Goal: Transaction & Acquisition: Purchase product/service

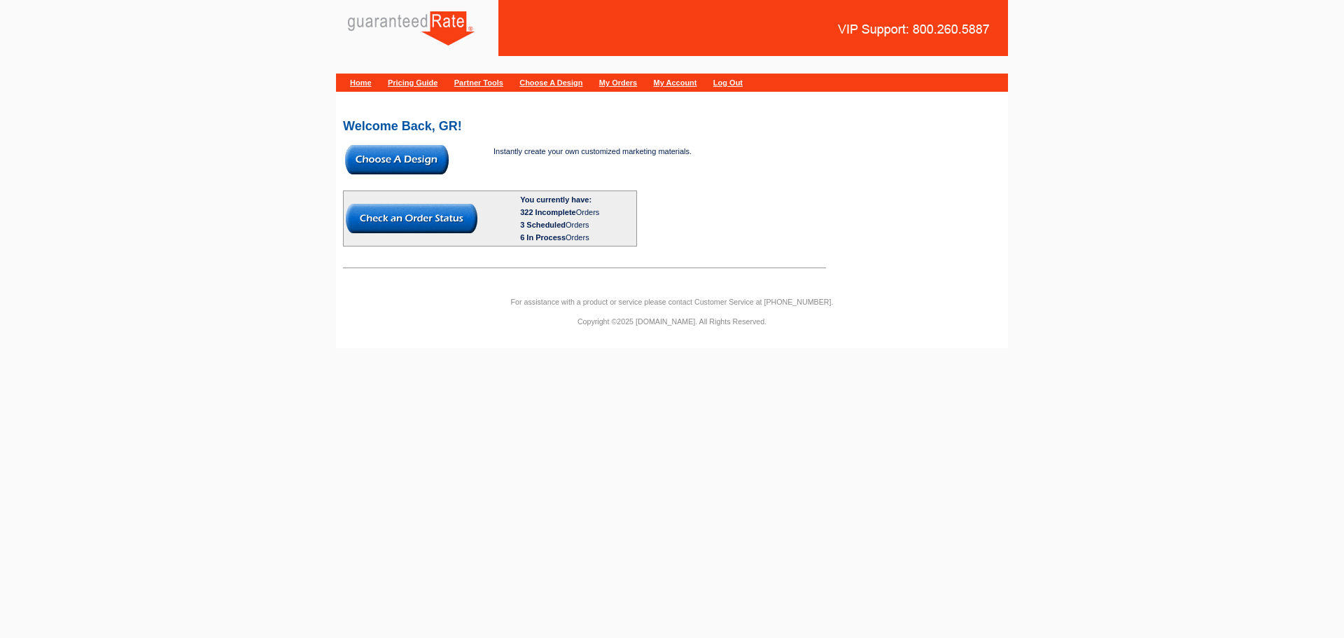
click at [428, 164] on img at bounding box center [397, 159] width 104 height 29
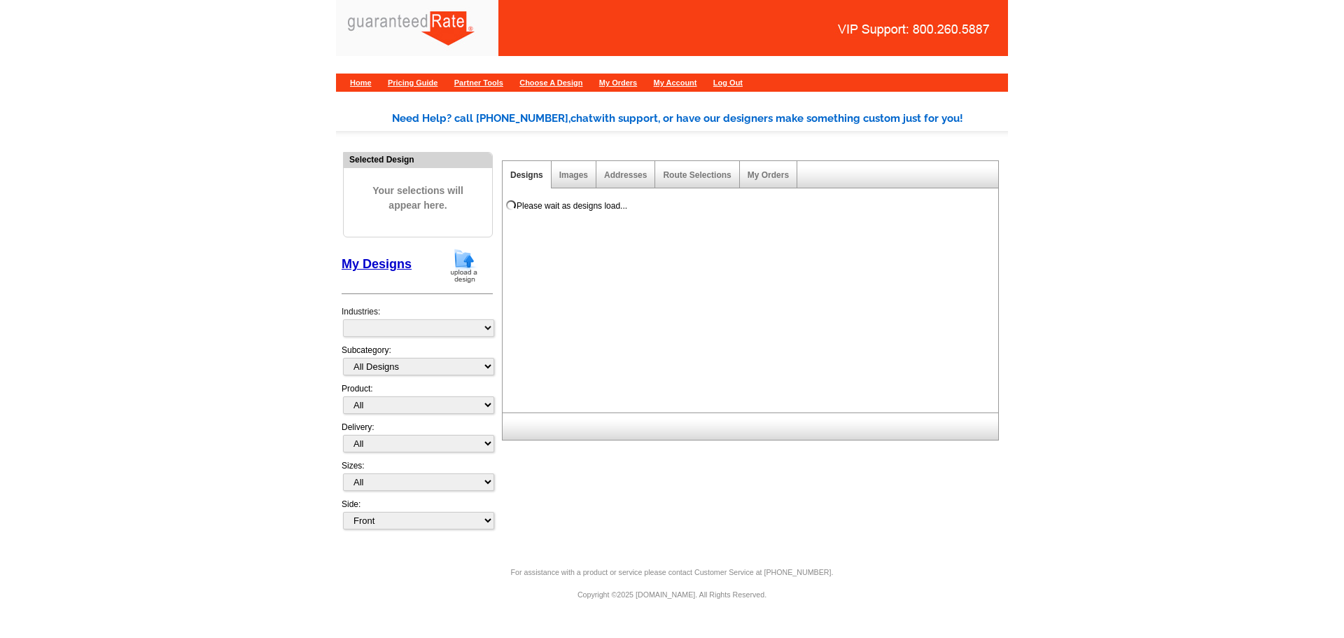
click at [463, 199] on span "Your selections will appear here." at bounding box center [417, 197] width 127 height 57
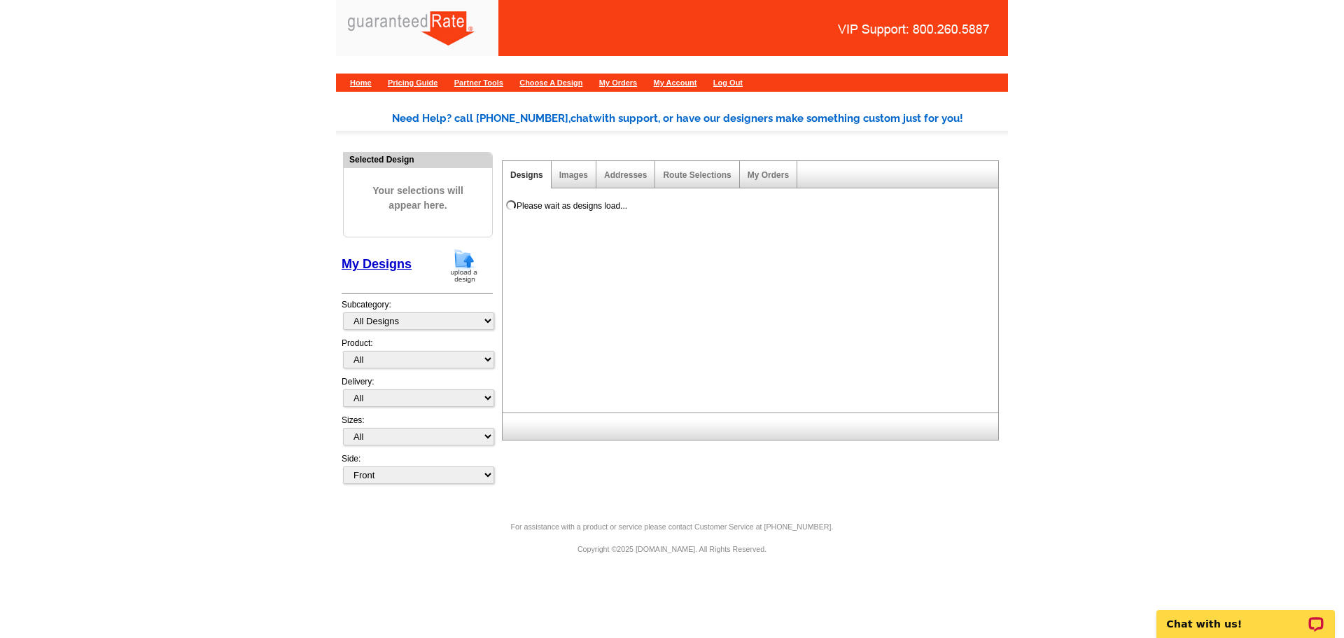
click at [467, 242] on div "Selected Design Your selections will appear here. My Designs Design Templates I…" at bounding box center [417, 322] width 158 height 347
click at [464, 262] on img at bounding box center [464, 266] width 36 height 36
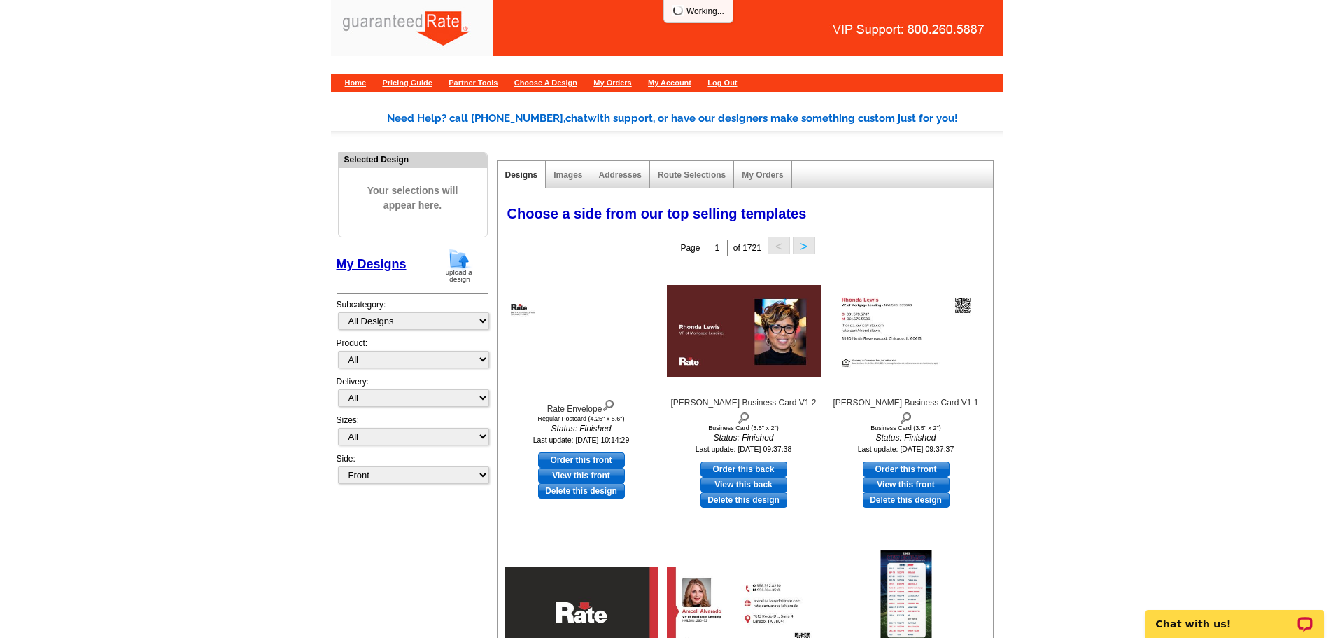
click at [455, 269] on img at bounding box center [459, 266] width 36 height 36
click at [451, 266] on img at bounding box center [459, 266] width 36 height 36
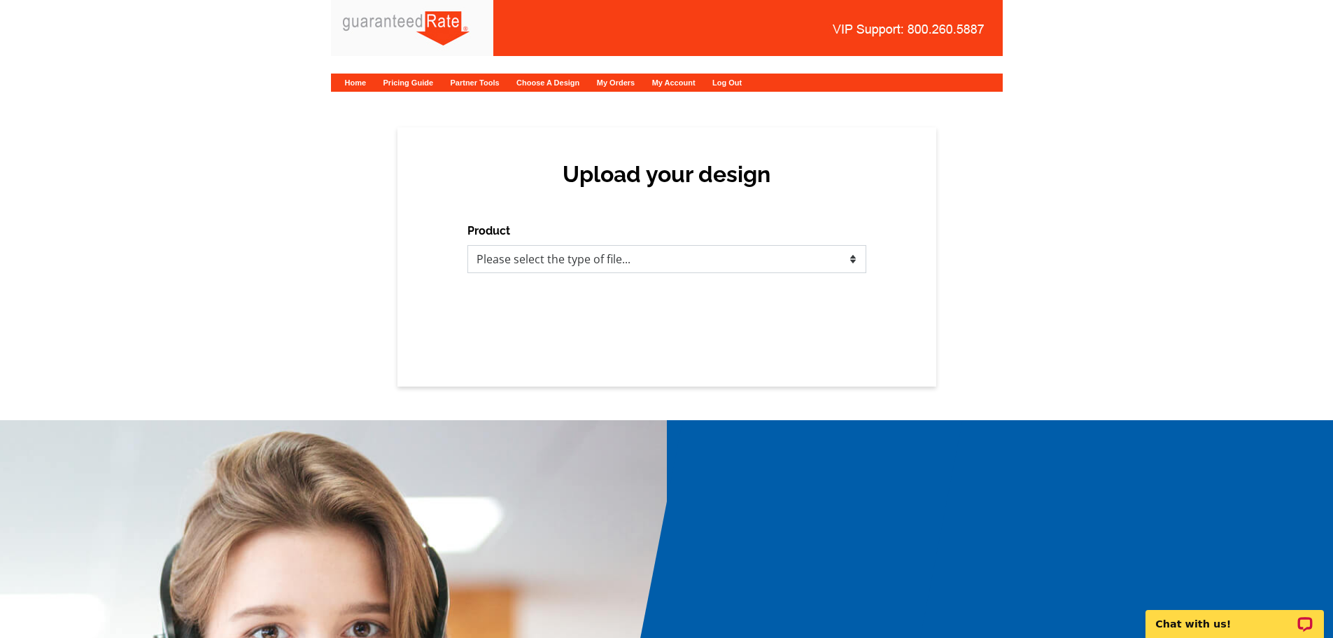
click at [598, 249] on select "Please select the type of file... Postcards Calendars Business Cards Letters an…" at bounding box center [666, 259] width 399 height 28
click at [613, 257] on select "Please select the type of file... Postcards Calendars Business Cards Letters an…" at bounding box center [666, 259] width 399 height 28
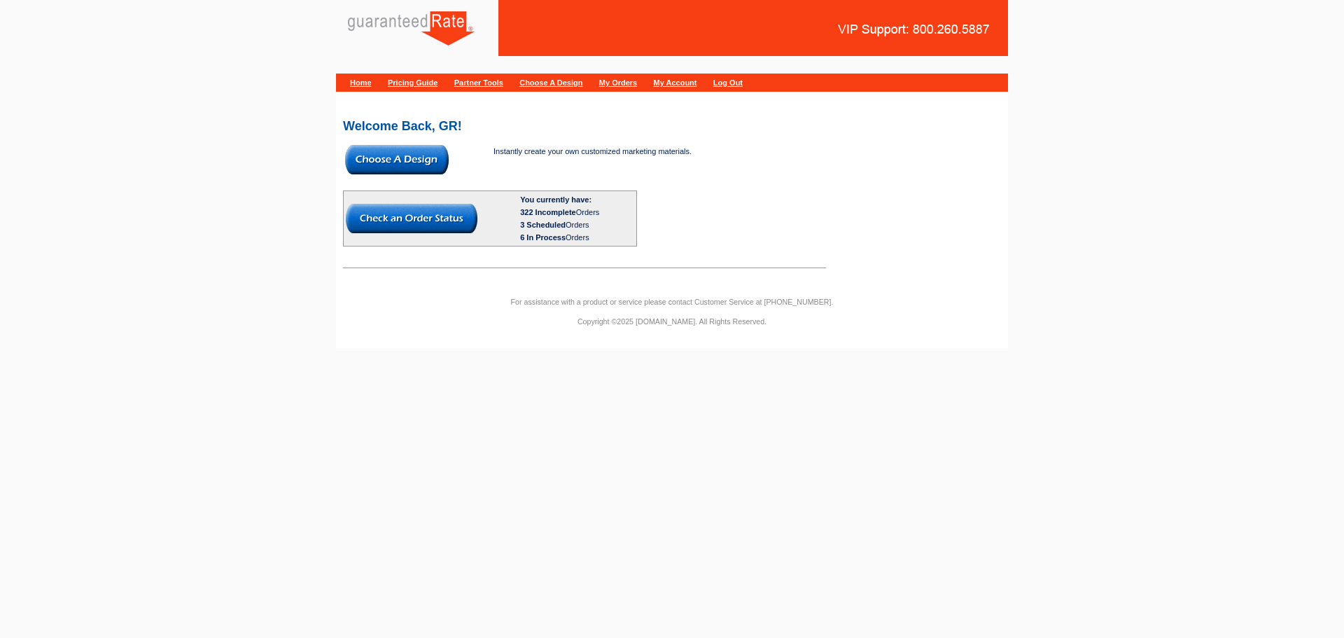
click at [332, 153] on body "Home Pricing Guide Partner Tools Choose A Design My Orders My Account Log Out W…" at bounding box center [672, 180] width 1344 height 360
click at [398, 152] on img at bounding box center [397, 159] width 104 height 29
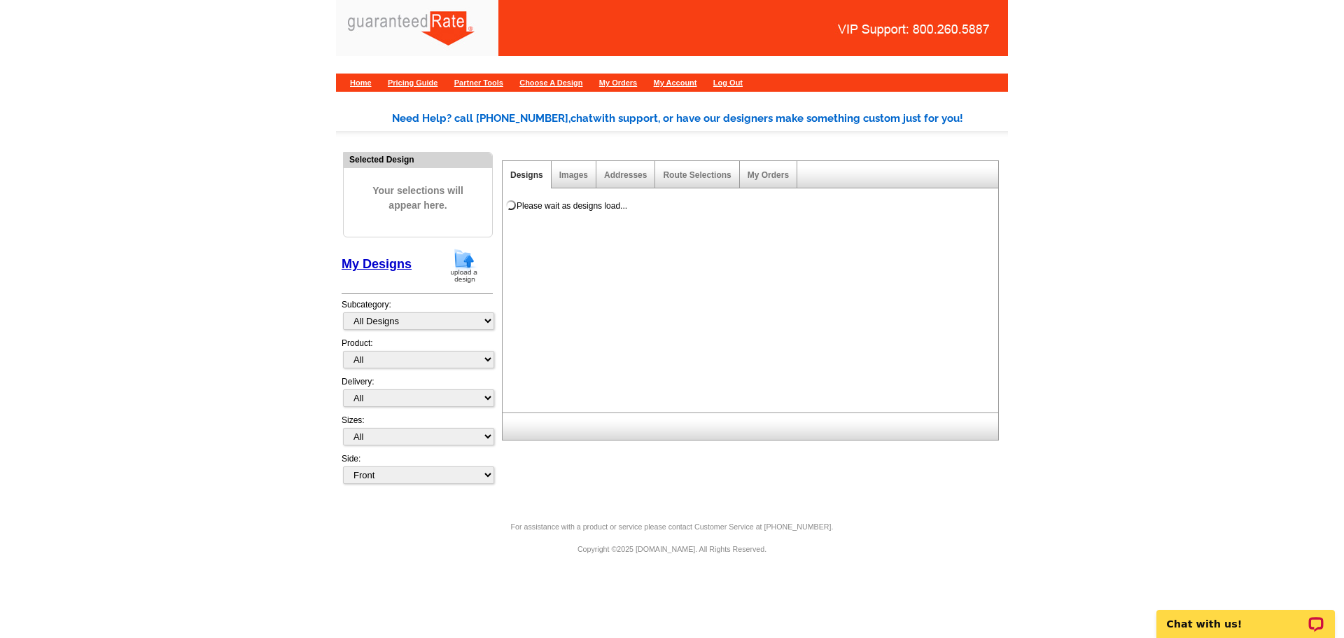
click at [463, 255] on img at bounding box center [464, 266] width 36 height 36
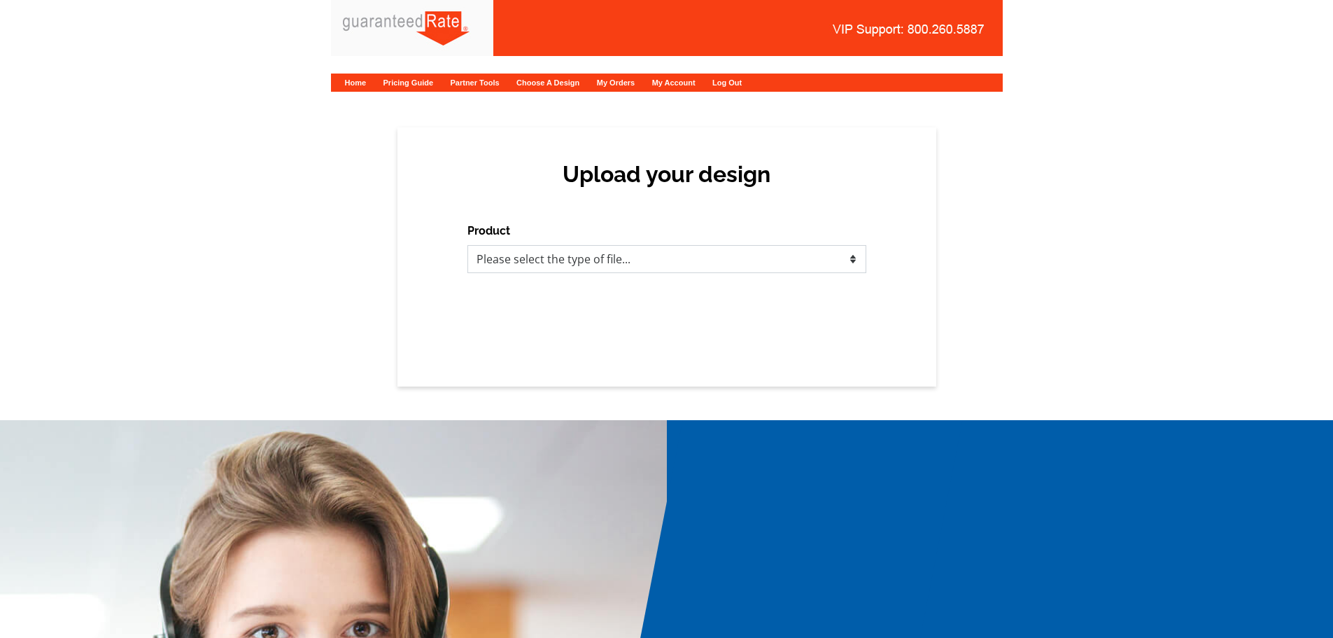
click at [506, 265] on select "Please select the type of file... Postcards Calendars Business Cards Letters an…" at bounding box center [666, 259] width 399 height 28
select select "1"
click at [467, 245] on select "Please select the type of file... Postcards Calendars Business Cards Letters an…" at bounding box center [666, 259] width 399 height 28
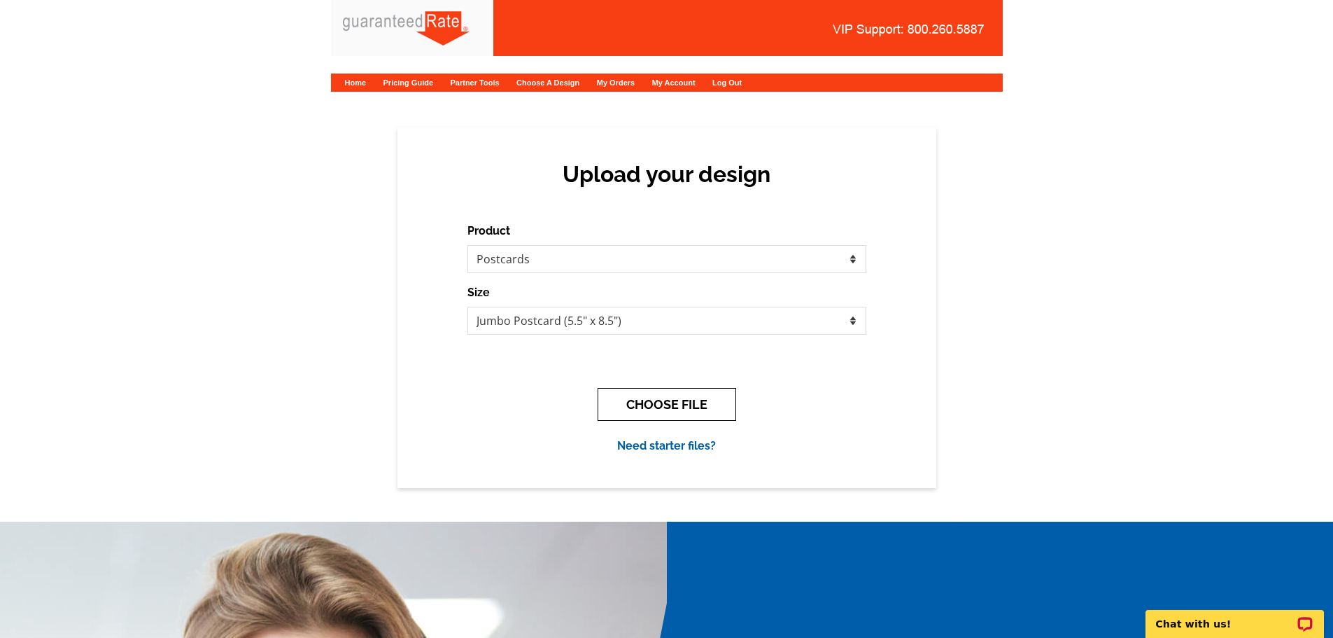
click at [694, 388] on button "CHOOSE FILE" at bounding box center [667, 404] width 139 height 33
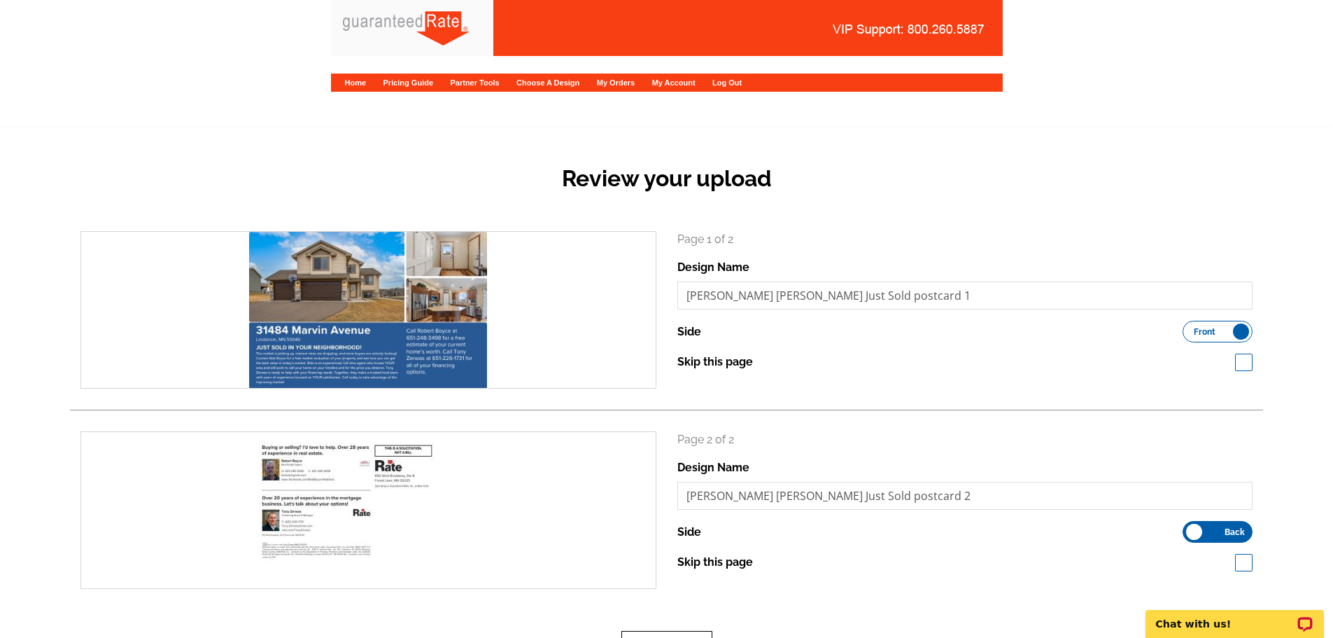
click at [648, 632] on button "Next" at bounding box center [666, 647] width 91 height 33
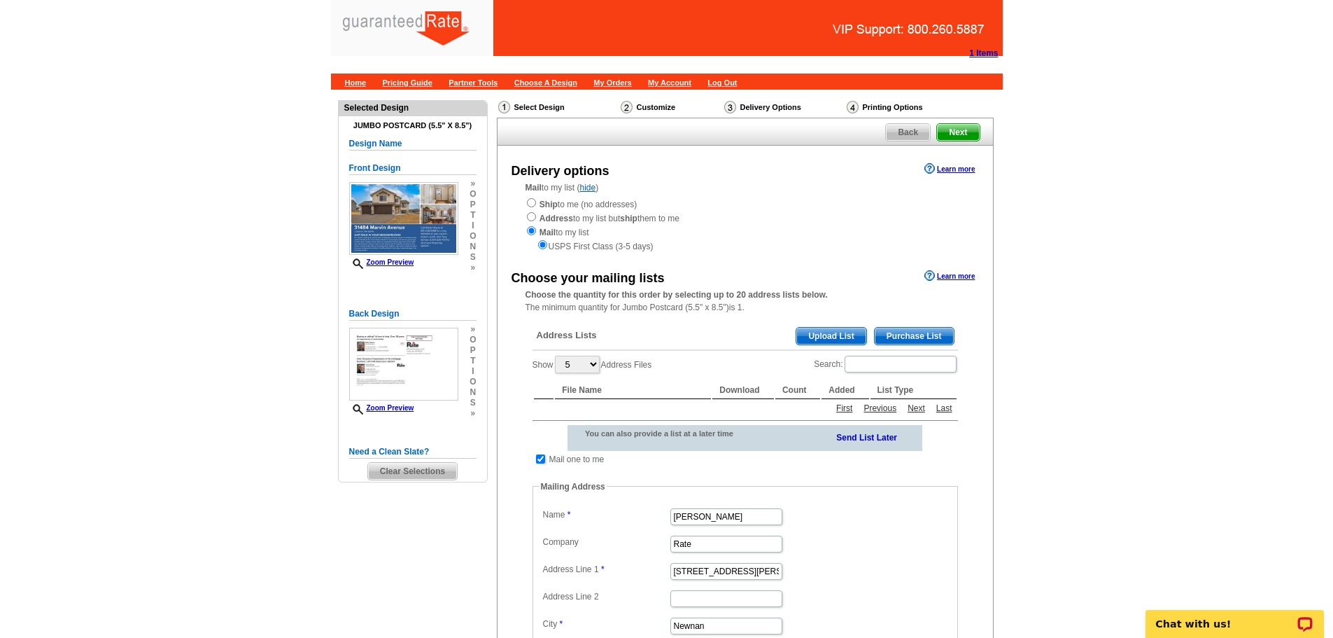
click at [898, 338] on span "Purchase List" at bounding box center [914, 336] width 79 height 17
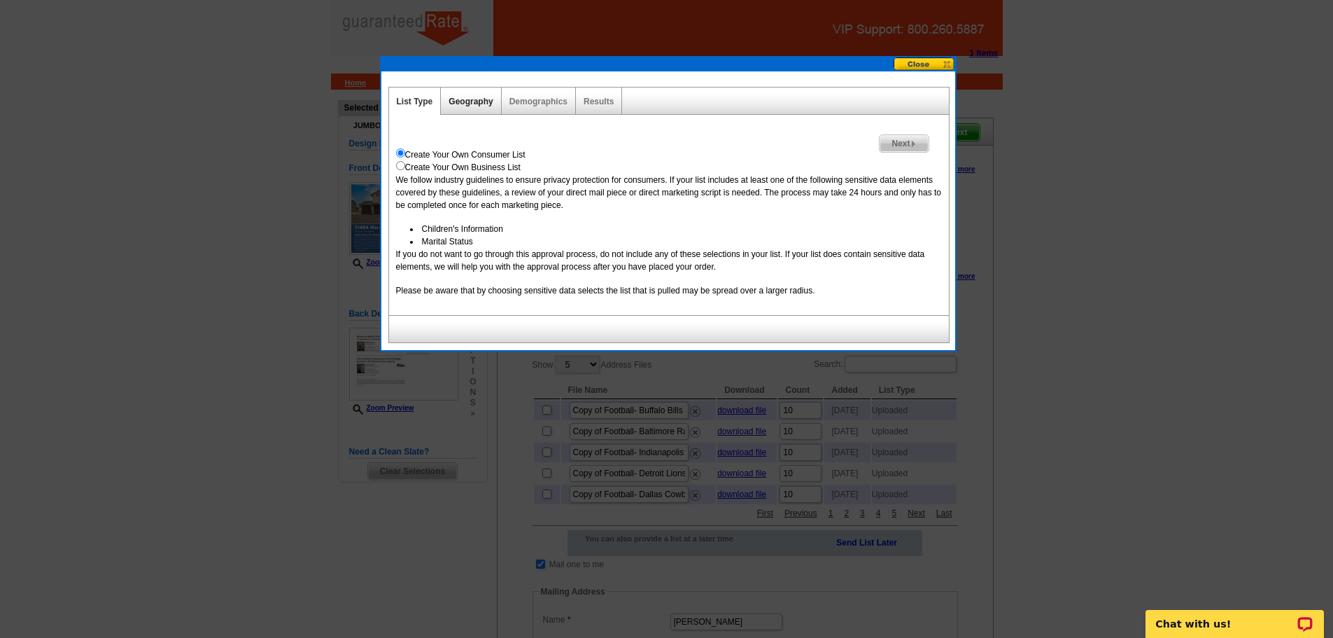
click at [462, 100] on link "Geography" at bounding box center [471, 102] width 44 height 10
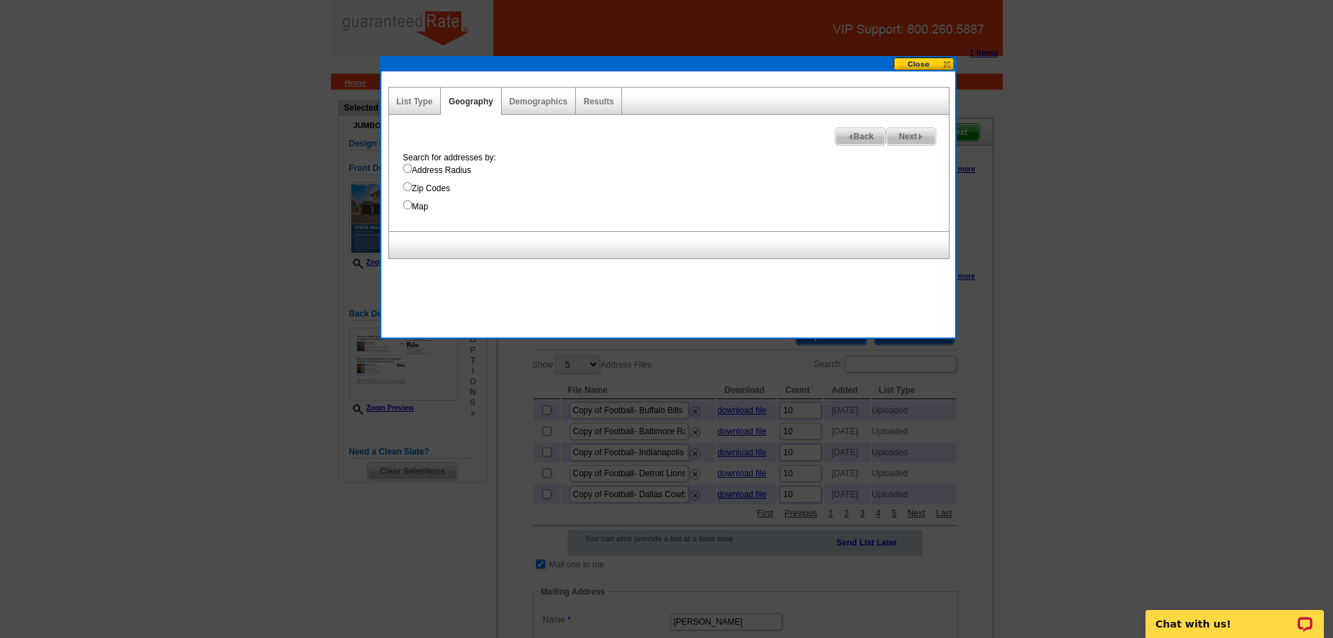
click at [410, 170] on input "Address Radius" at bounding box center [407, 168] width 9 height 9
radio input "true"
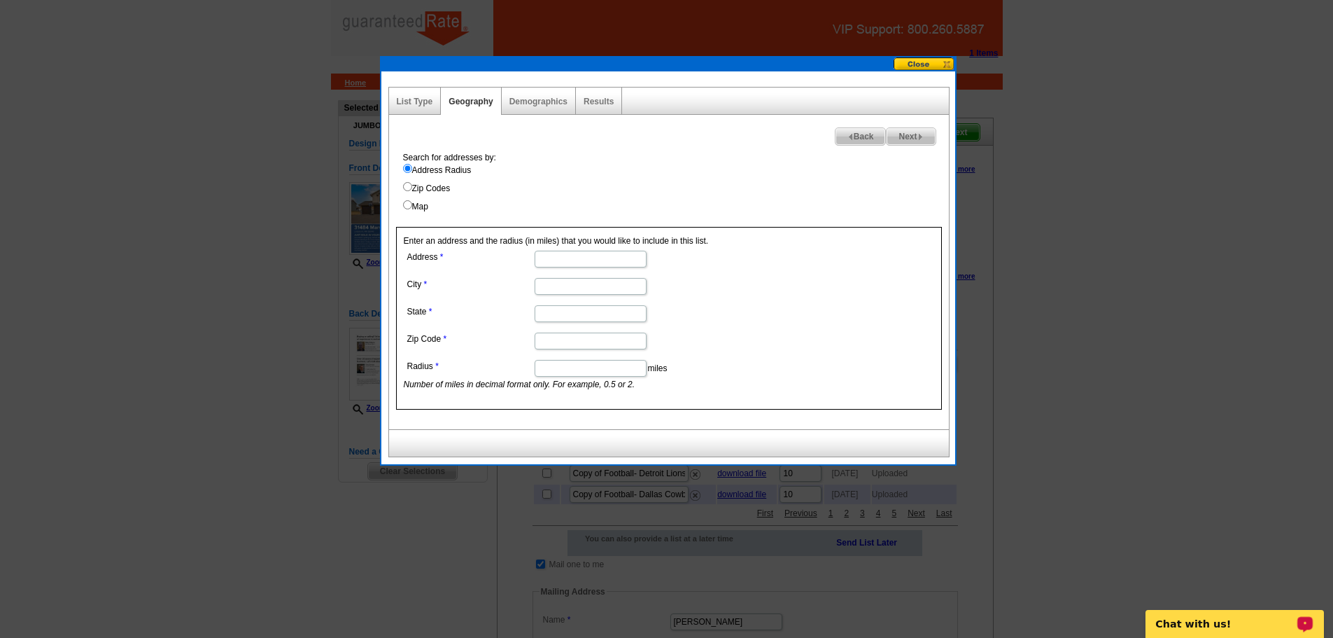
drag, startPoint x: 562, startPoint y: 271, endPoint x: 548, endPoint y: 257, distance: 19.8
click at [558, 268] on dl "Address City State Zip Code Radius miles Number of miles in decimal format only…" at bounding box center [590, 318] width 372 height 143
click at [549, 260] on input "Address" at bounding box center [591, 259] width 112 height 17
paste input "31484 Marvin Avenue"
type input "31484 Marvin Avenue"
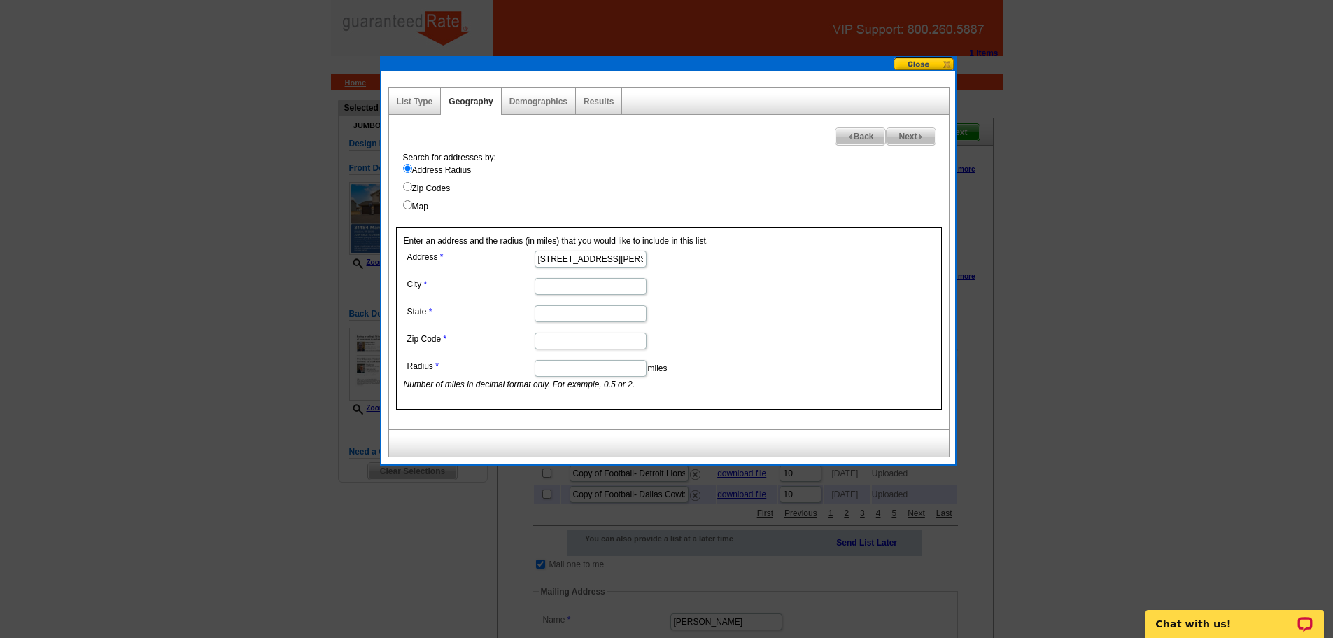
click at [560, 283] on input "City" at bounding box center [591, 286] width 112 height 17
type input "Lindstrom"
type input "MN"
type input "55045"
type input ".2"
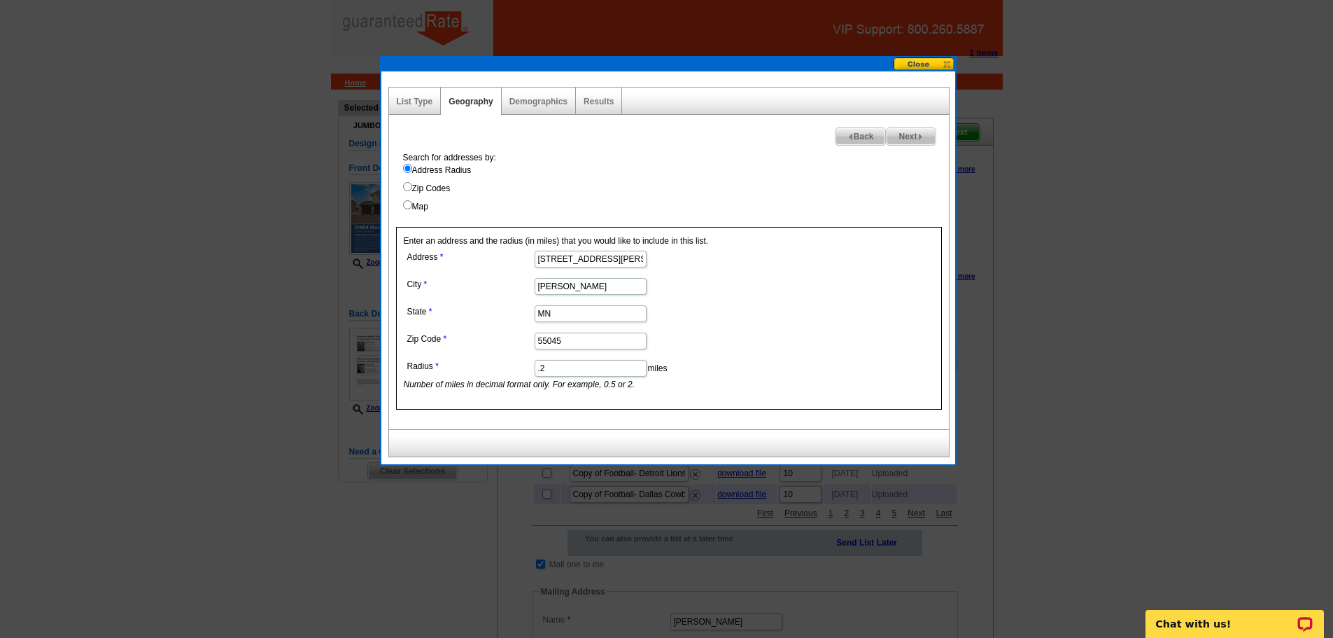
click at [647, 183] on label "Zip Codes" at bounding box center [676, 188] width 546 height 13
click at [412, 183] on input "Zip Codes" at bounding box center [407, 186] width 9 height 9
radio input "true"
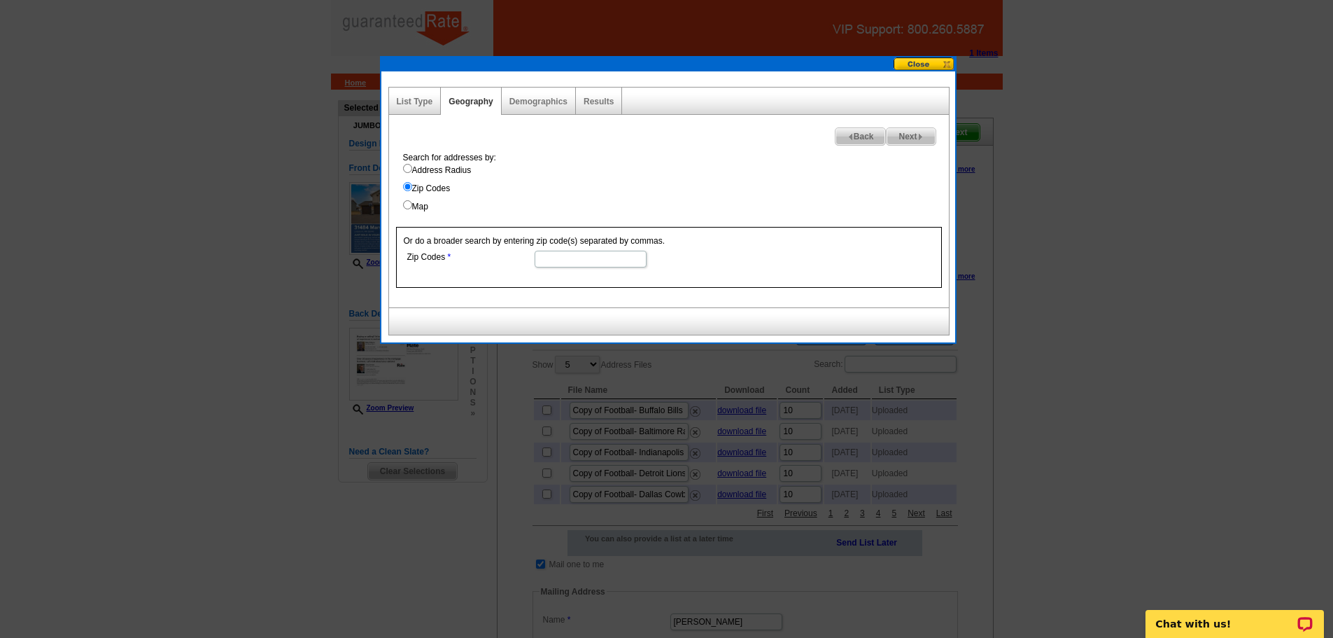
click at [404, 169] on input "Address Radius" at bounding box center [407, 168] width 9 height 9
radio input "true"
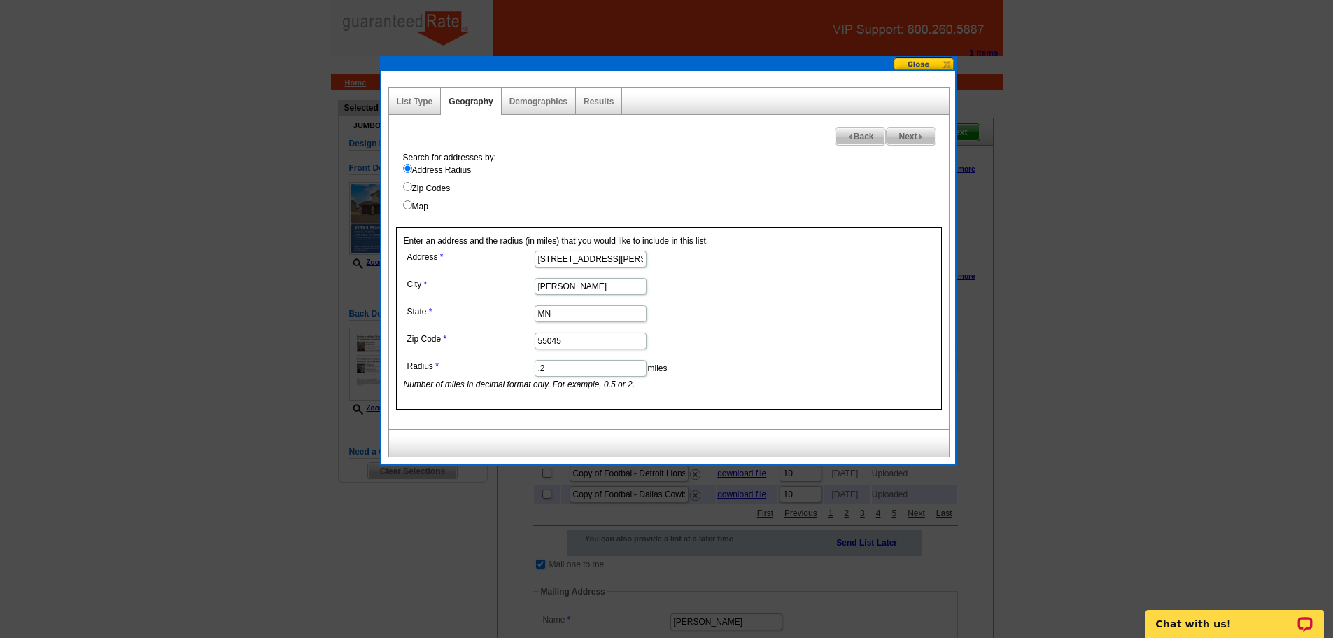
click at [598, 94] on div "Results" at bounding box center [599, 100] width 46 height 27
click at [599, 97] on link "Results" at bounding box center [599, 102] width 30 height 10
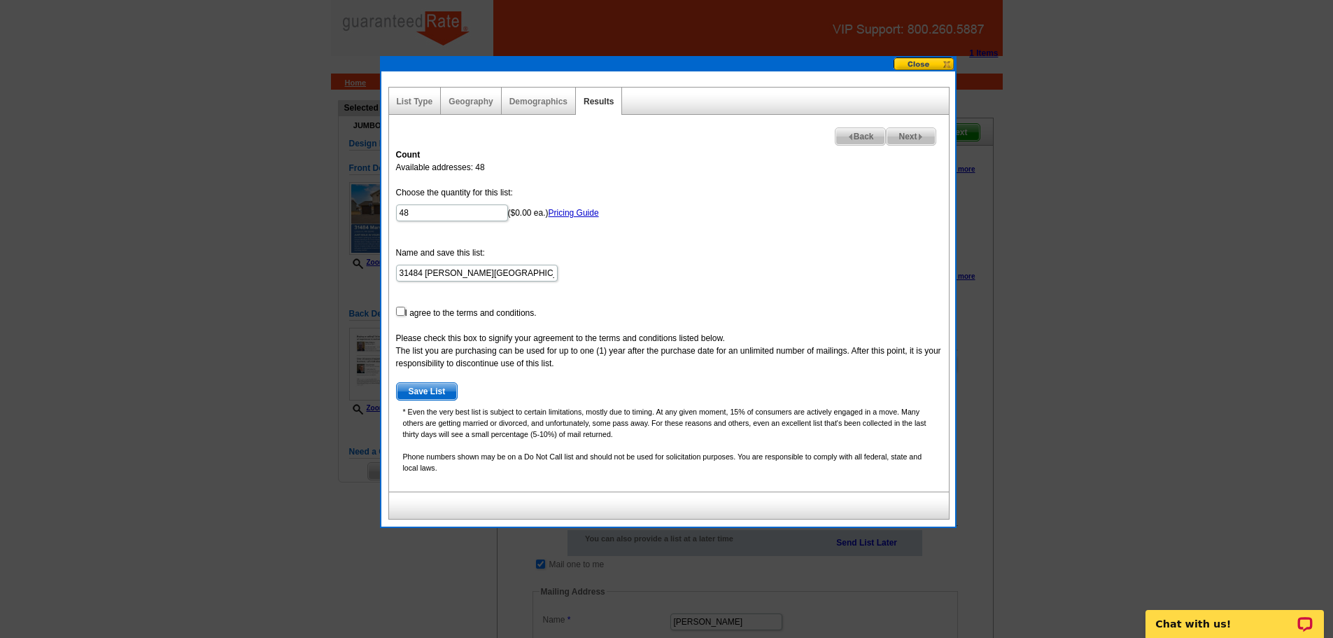
click at [453, 108] on div "Geography" at bounding box center [471, 100] width 60 height 27
click at [455, 103] on link "Geography" at bounding box center [471, 102] width 44 height 10
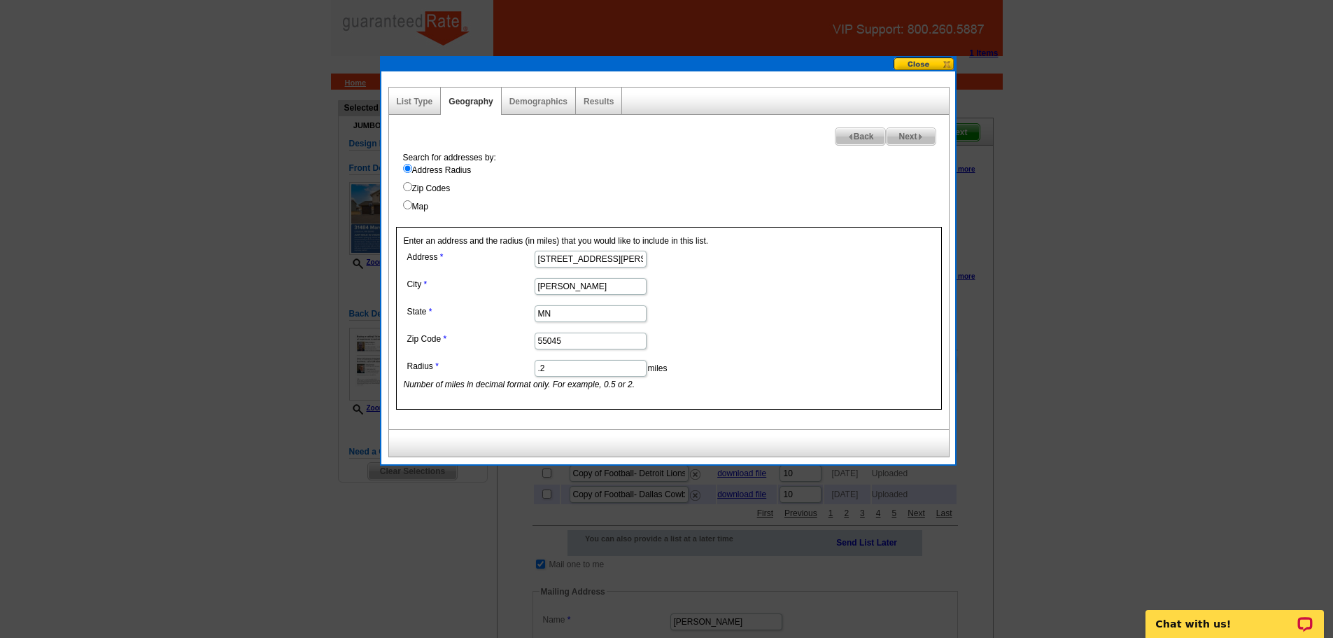
click at [565, 375] on input ".2" at bounding box center [591, 368] width 112 height 17
type input "."
type input "1"
click at [616, 114] on div "Results" at bounding box center [599, 100] width 46 height 27
click at [579, 370] on input "1" at bounding box center [591, 368] width 112 height 17
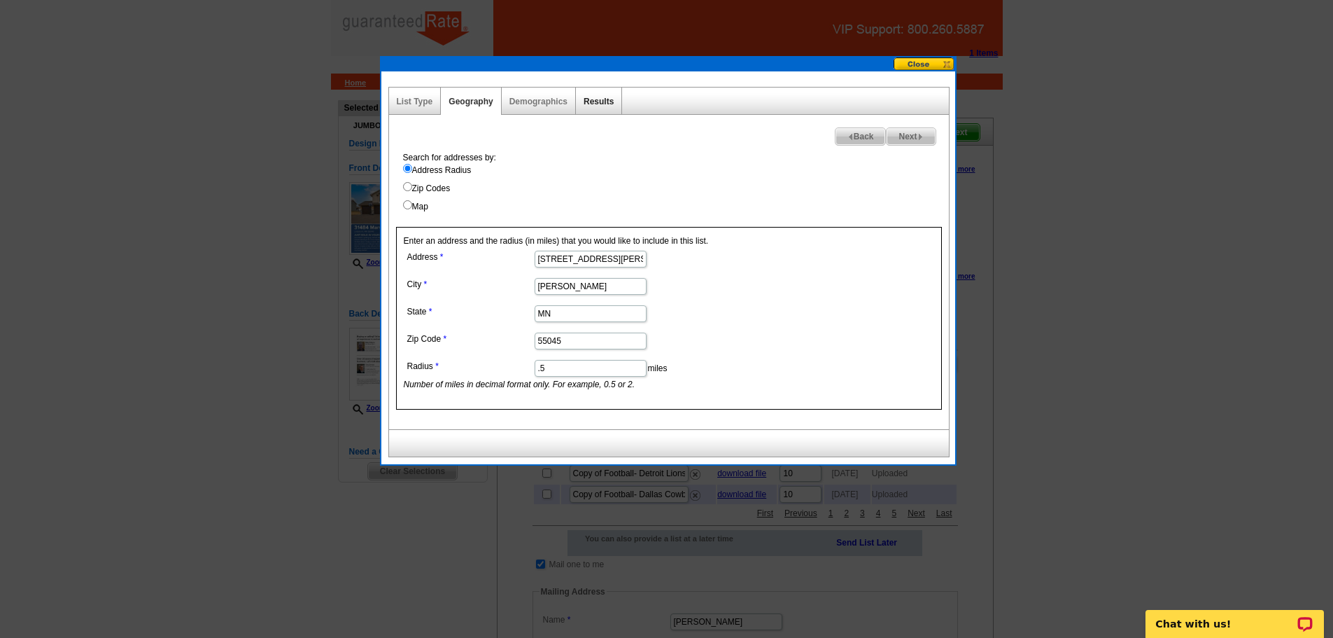
type input ".5"
click at [596, 104] on link "Results" at bounding box center [599, 102] width 30 height 10
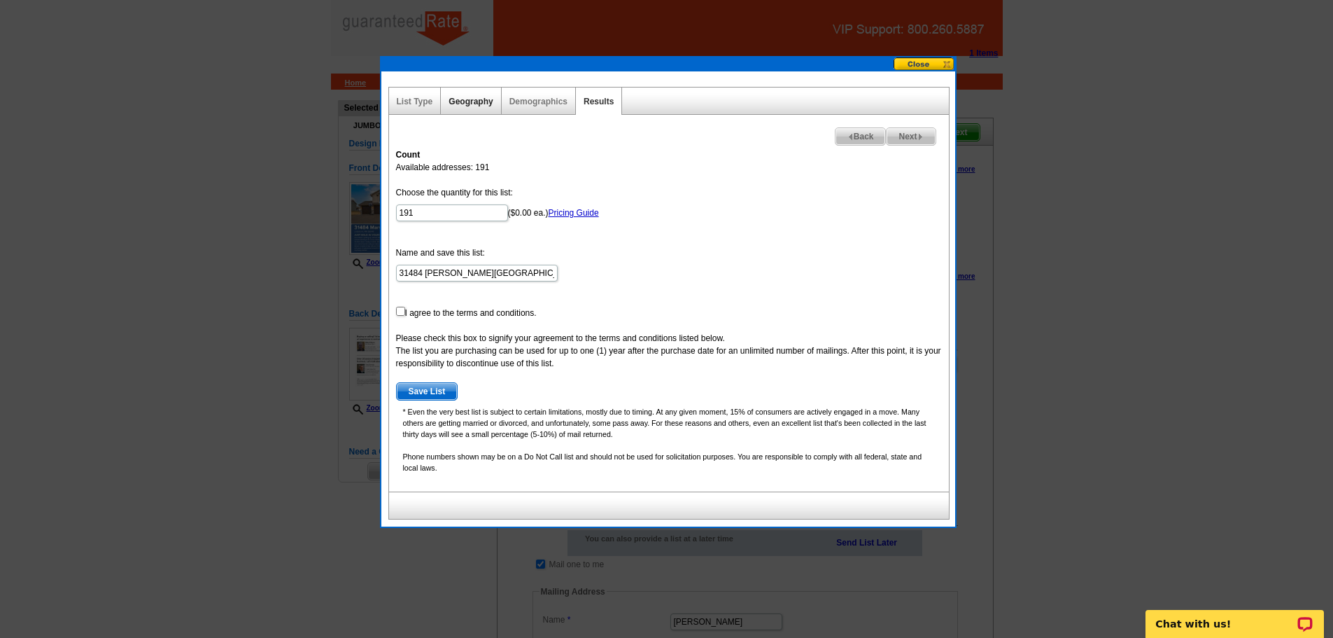
click at [488, 102] on link "Geography" at bounding box center [471, 102] width 44 height 10
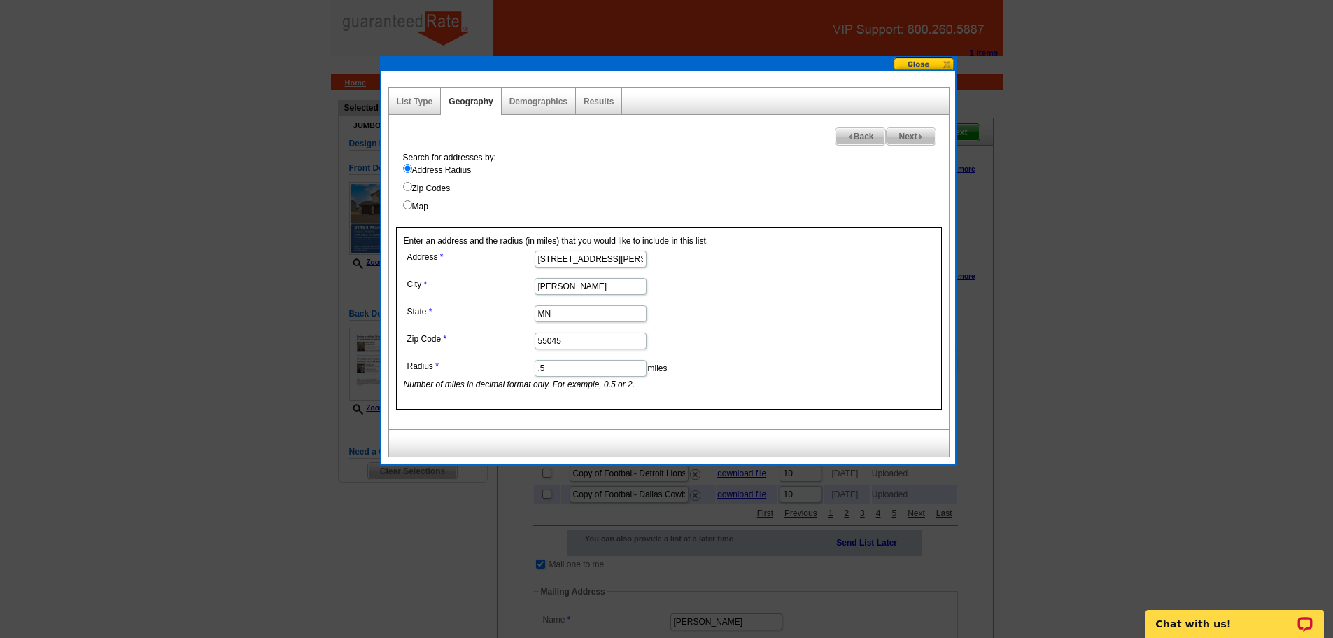
click at [589, 376] on dd ".5 miles Number of miles in decimal format only. For example, 0.5 or 2." at bounding box center [590, 373] width 372 height 34
click at [577, 374] on input ".5" at bounding box center [591, 368] width 112 height 17
type input ".4"
click at [593, 132] on div "Next Back Search for addresses by: Address Radius Zip Codes Map Enter an addres…" at bounding box center [668, 272] width 561 height 314
click at [595, 106] on link "Results" at bounding box center [599, 102] width 30 height 10
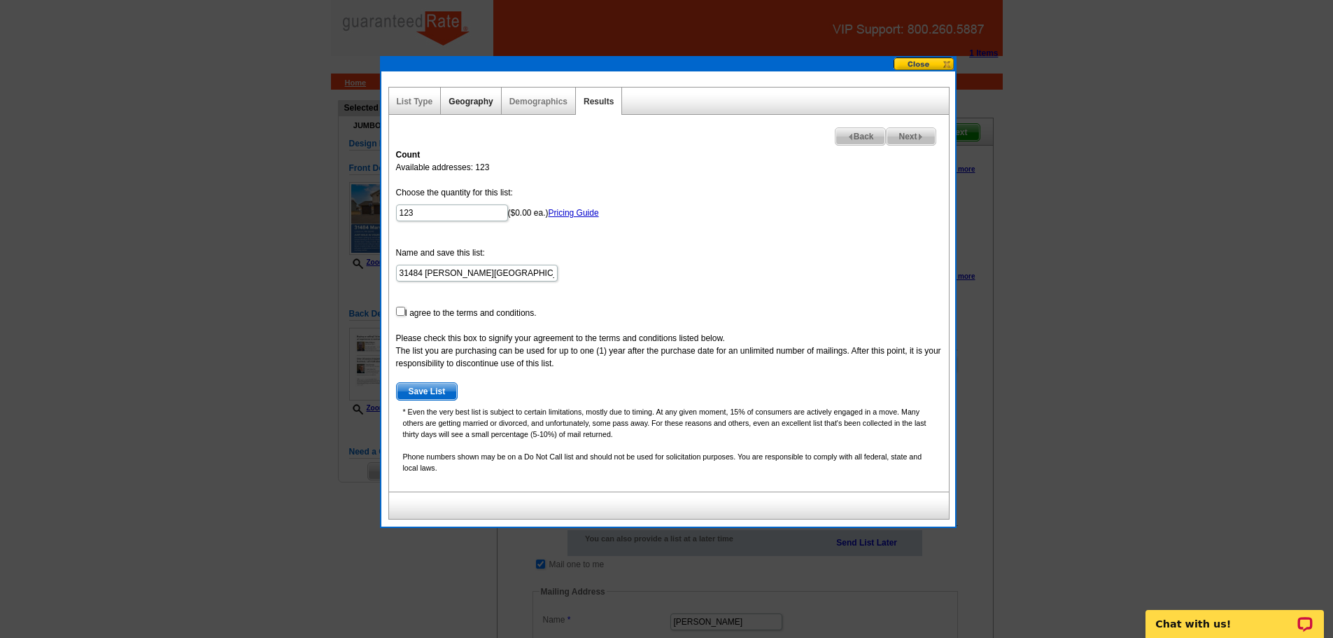
click at [463, 104] on link "Geography" at bounding box center [471, 102] width 44 height 10
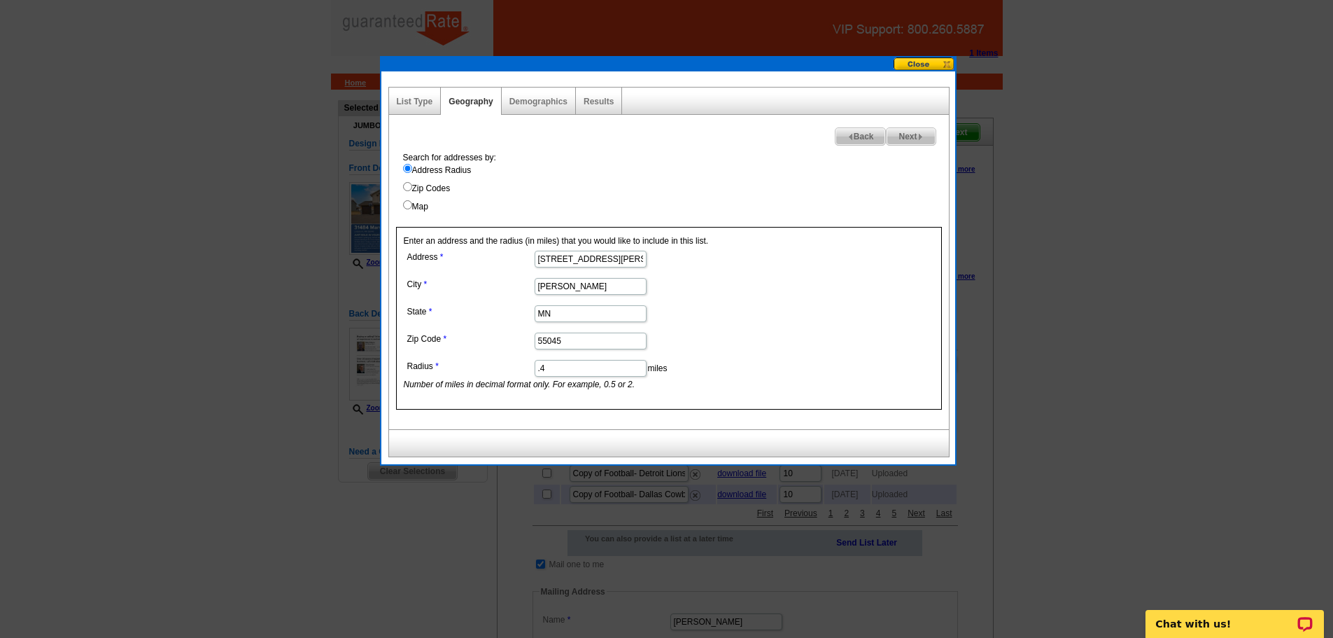
click at [569, 365] on input ".4" at bounding box center [591, 368] width 112 height 17
type input ".3"
click at [556, 155] on div "Search for addresses by: Address Radius Zip Codes Map" at bounding box center [672, 182] width 553 height 62
click at [609, 98] on link "Results" at bounding box center [599, 102] width 30 height 10
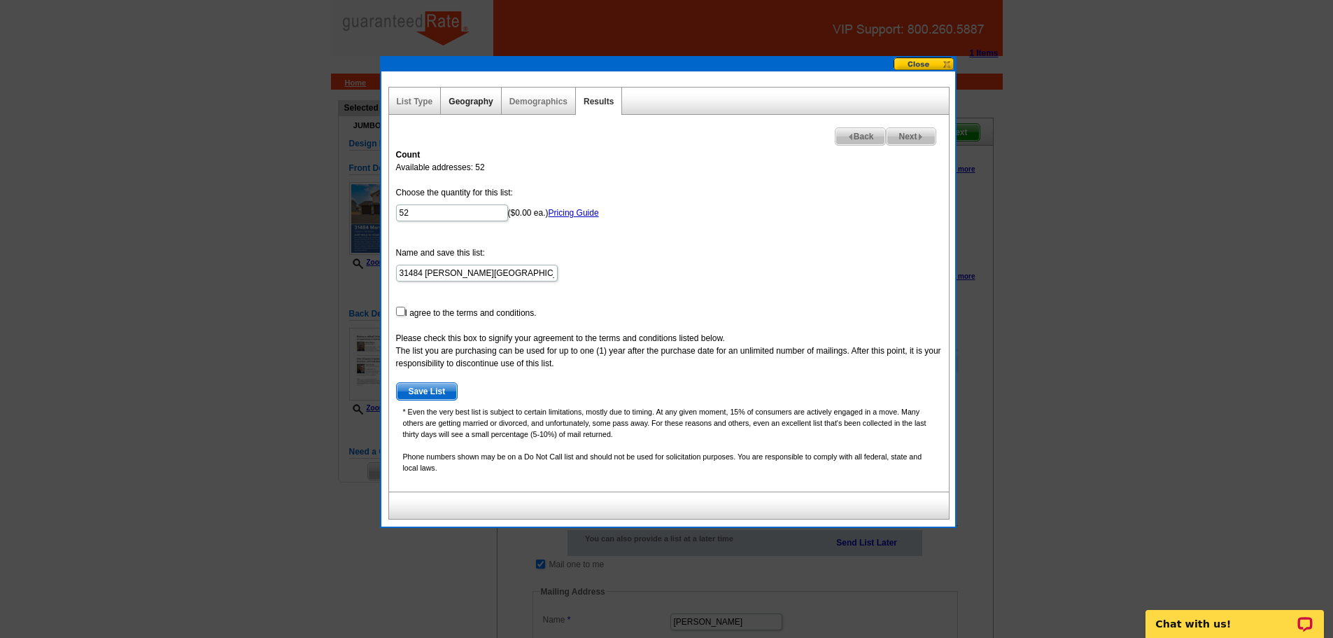
click at [483, 104] on link "Geography" at bounding box center [471, 102] width 44 height 10
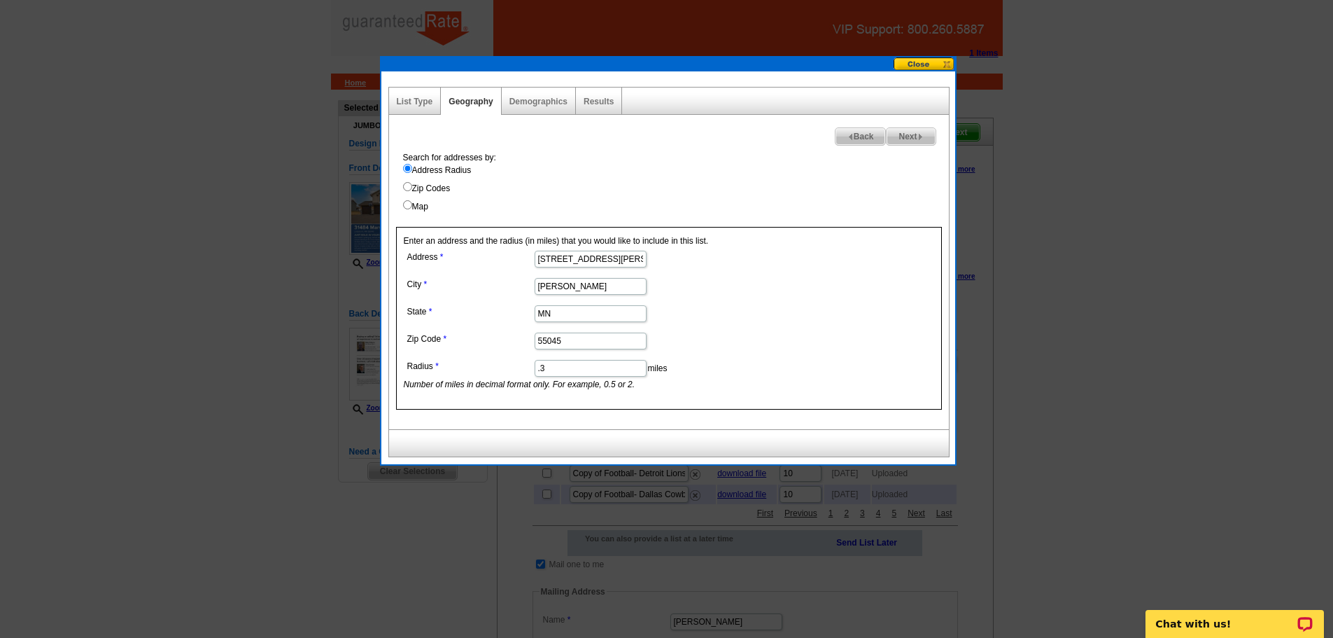
click at [582, 368] on input ".3" at bounding box center [591, 368] width 112 height 17
type input ".35"
click at [617, 153] on div "Search for addresses by: Address Radius Zip Codes Map" at bounding box center [672, 182] width 553 height 62
click at [598, 90] on div "Results" at bounding box center [599, 100] width 46 height 27
click at [598, 95] on div "Results" at bounding box center [599, 100] width 46 height 27
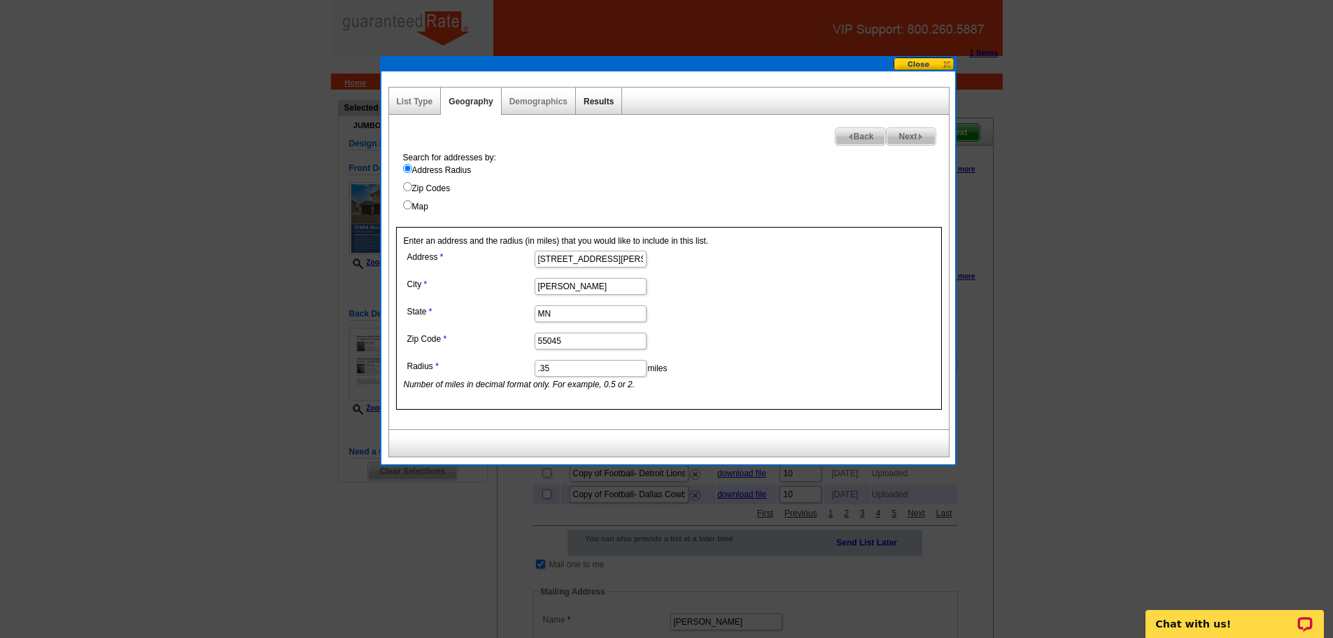
click at [599, 97] on link "Results" at bounding box center [599, 102] width 30 height 10
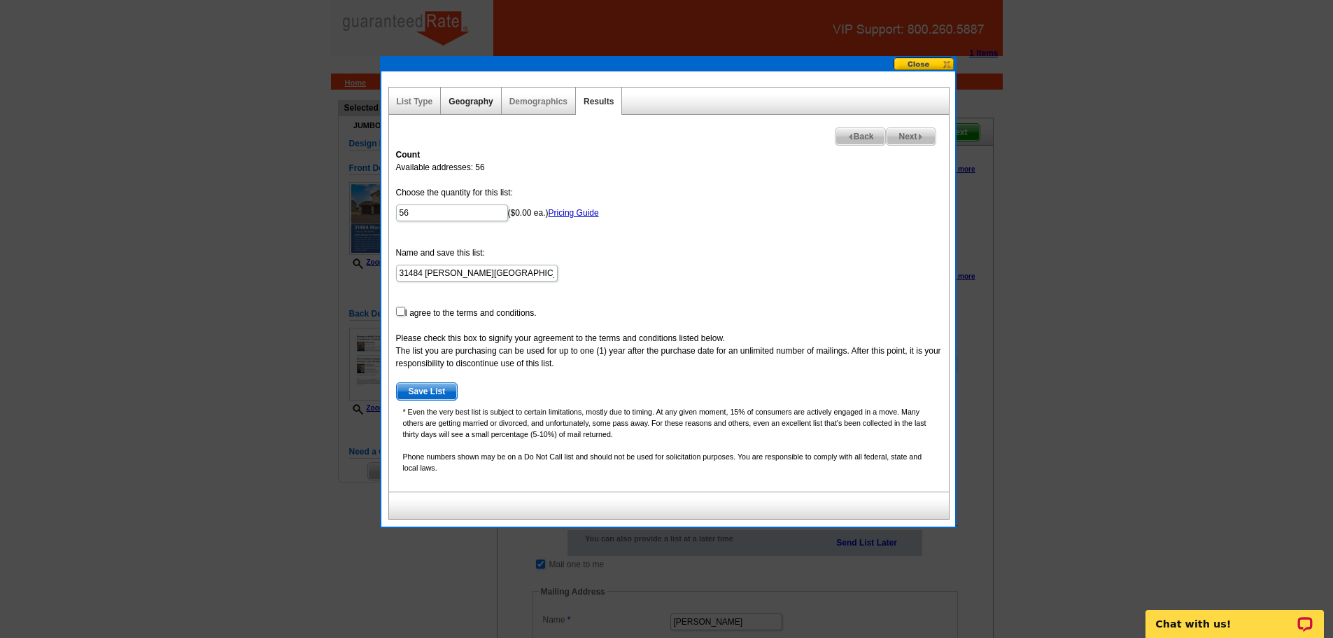
click at [453, 99] on link "Geography" at bounding box center [471, 102] width 44 height 10
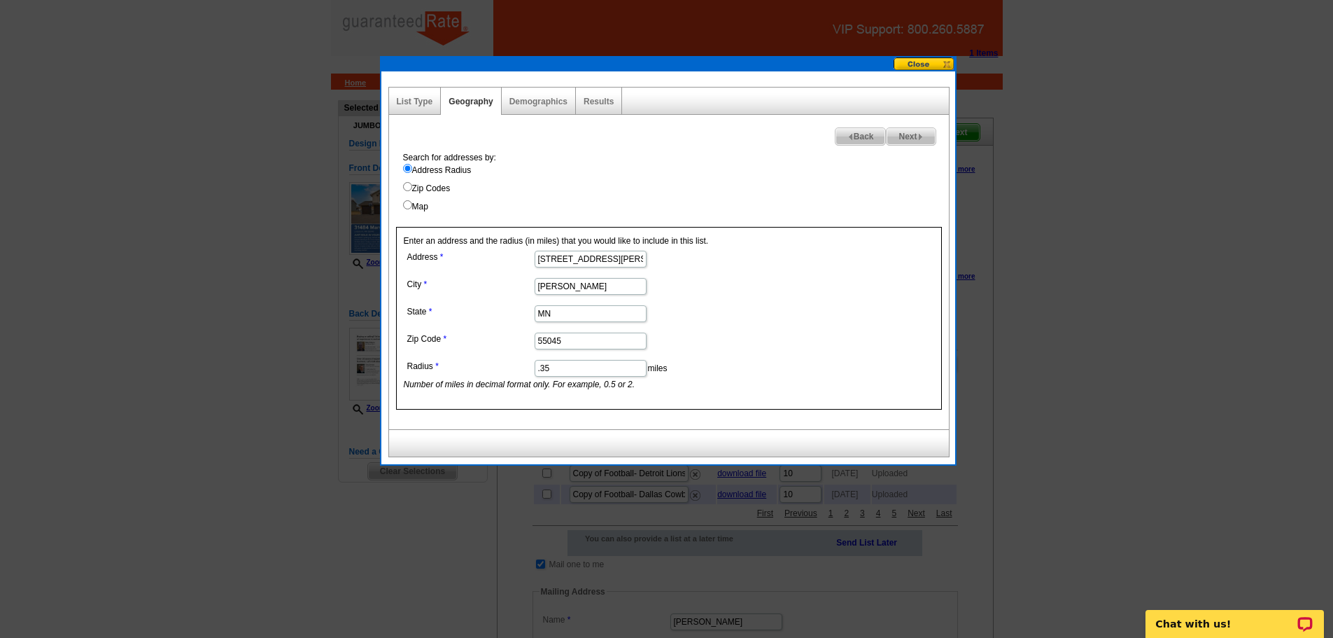
click at [596, 365] on input ".35" at bounding box center [591, 368] width 112 height 17
type input ".4"
drag, startPoint x: 561, startPoint y: 164, endPoint x: 572, endPoint y: 148, distance: 19.5
click at [561, 164] on label "Address Radius" at bounding box center [676, 170] width 546 height 13
click at [412, 164] on input "Address Radius" at bounding box center [407, 168] width 9 height 9
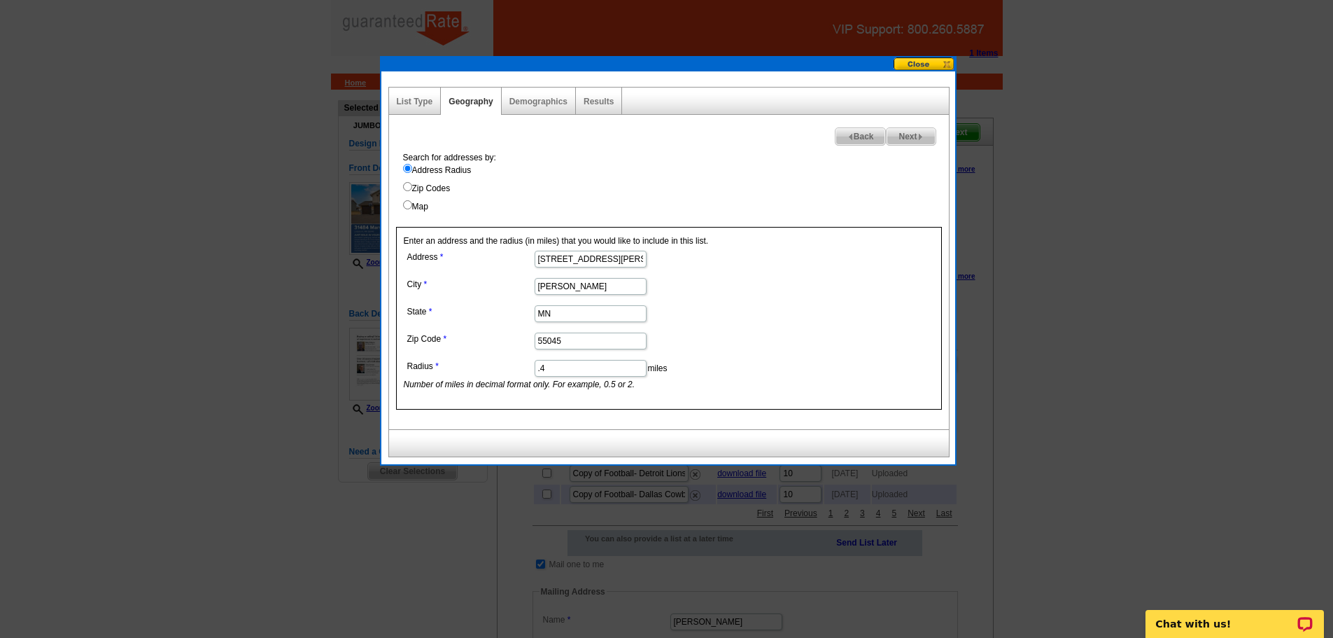
click at [605, 106] on div "Results" at bounding box center [599, 100] width 46 height 27
click at [595, 99] on link "Results" at bounding box center [599, 102] width 30 height 10
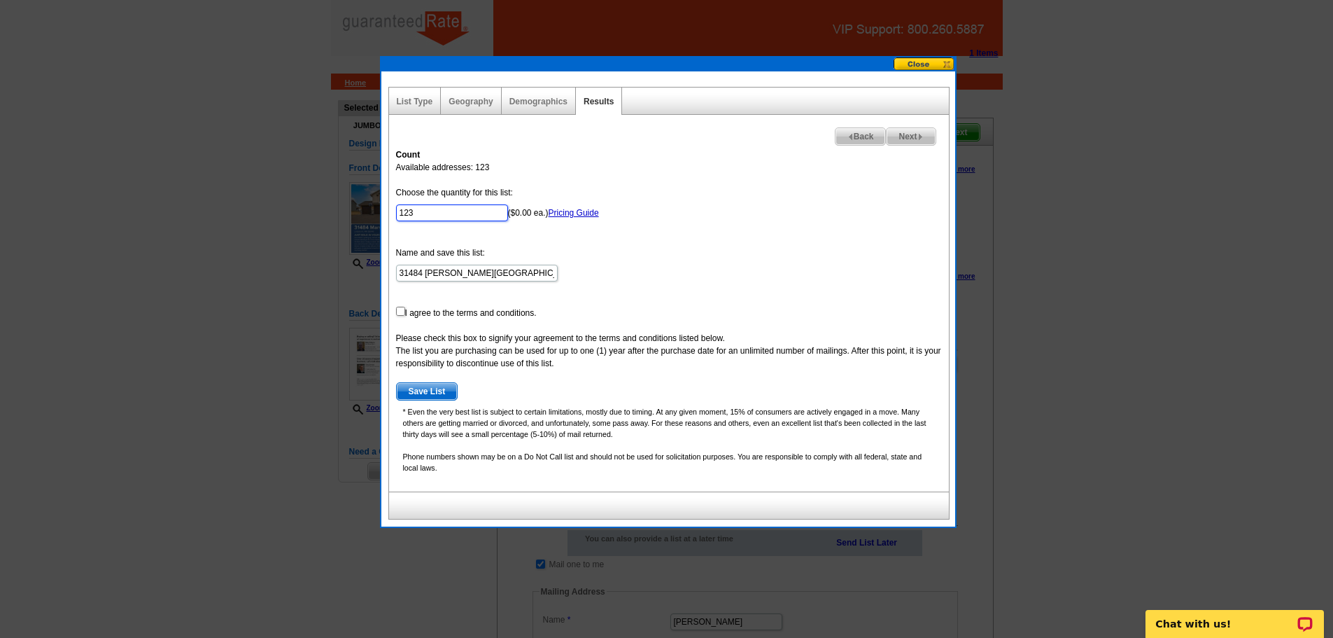
drag, startPoint x: 427, startPoint y: 209, endPoint x: 46, endPoint y: 220, distance: 380.8
click at [49, 223] on body "1 Items Home Pricing Guide Partner Tools Choose A Design My Orders My Account L…" at bounding box center [666, 540] width 1333 height 1080
type input "100"
click at [489, 111] on div "Geography" at bounding box center [471, 100] width 60 height 27
click at [469, 94] on div "Geography" at bounding box center [471, 100] width 60 height 27
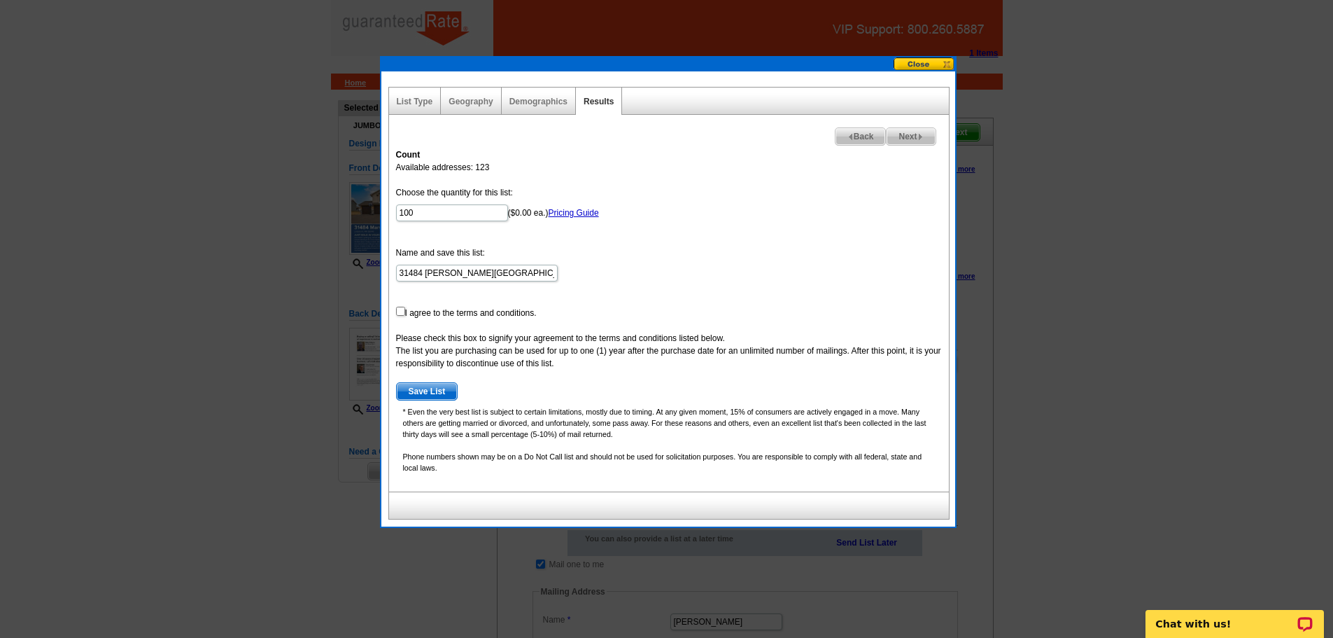
click at [470, 106] on div "Geography" at bounding box center [471, 100] width 60 height 27
click at [468, 102] on link "Geography" at bounding box center [471, 102] width 44 height 10
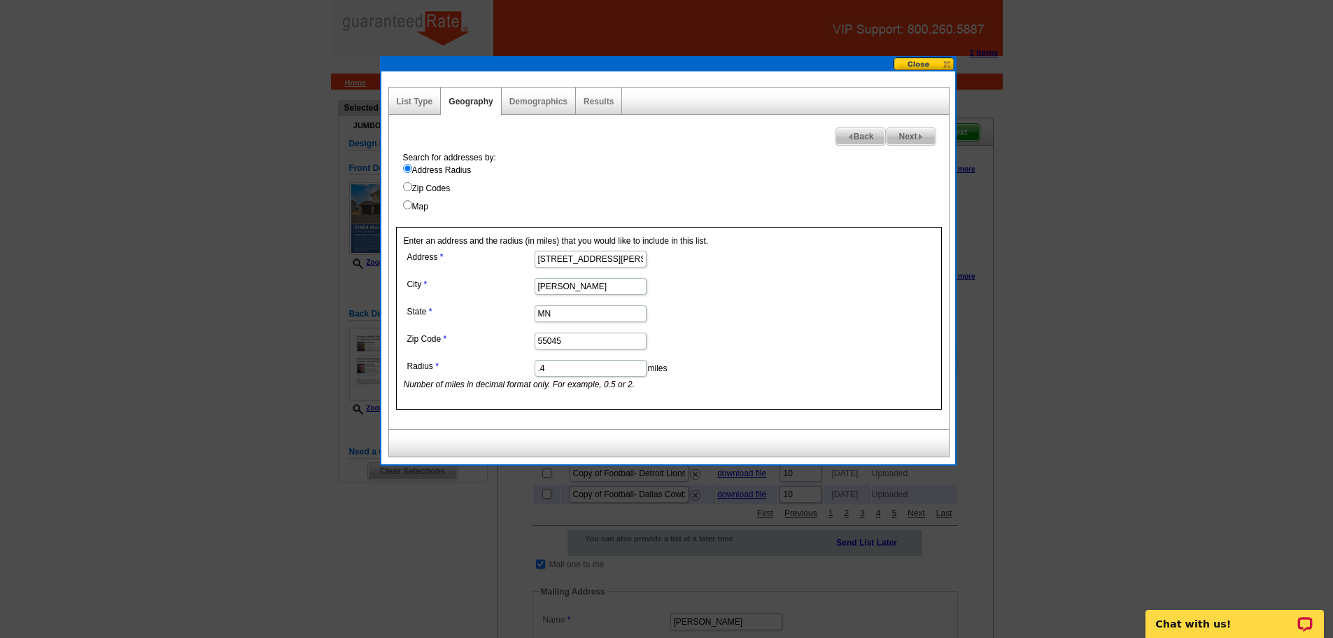
click at [582, 367] on input ".4" at bounding box center [591, 368] width 112 height 17
type input ".38"
click at [617, 120] on div "List Type Geography Map Demographics Results Next Back Search for addresses by:…" at bounding box center [668, 272] width 560 height 370
click at [599, 105] on link "Results" at bounding box center [599, 102] width 30 height 10
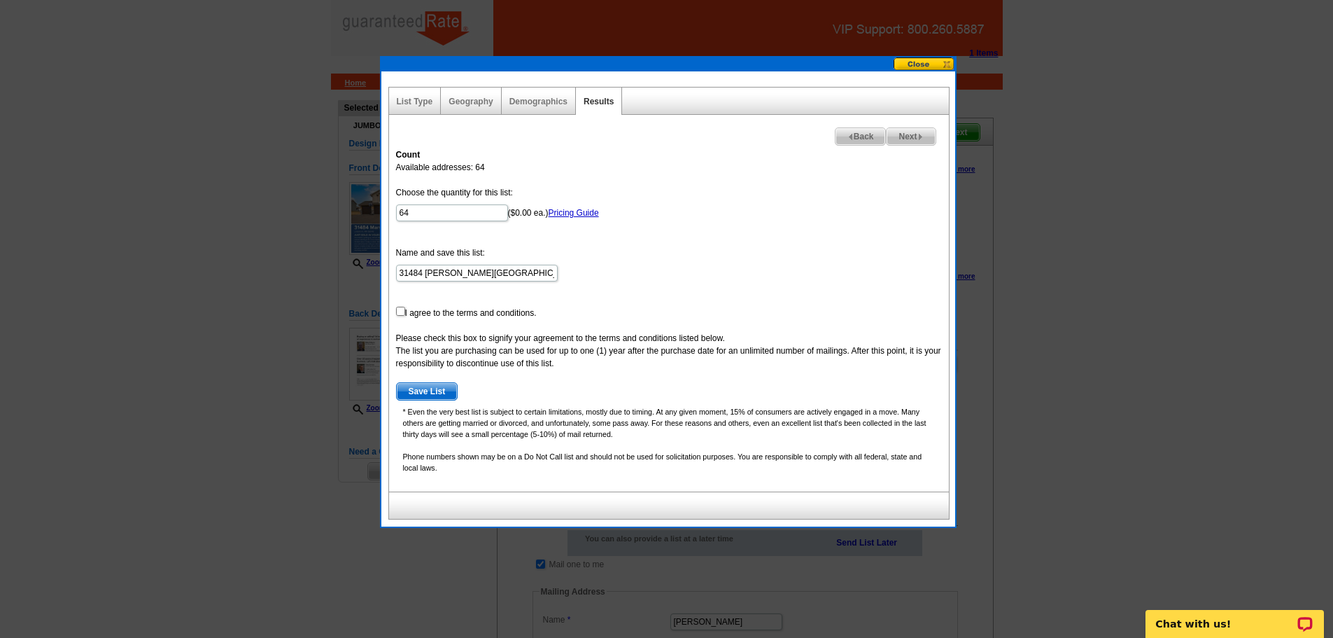
click at [483, 106] on div "Geography" at bounding box center [471, 100] width 60 height 27
click at [478, 104] on link "Geography" at bounding box center [471, 102] width 44 height 10
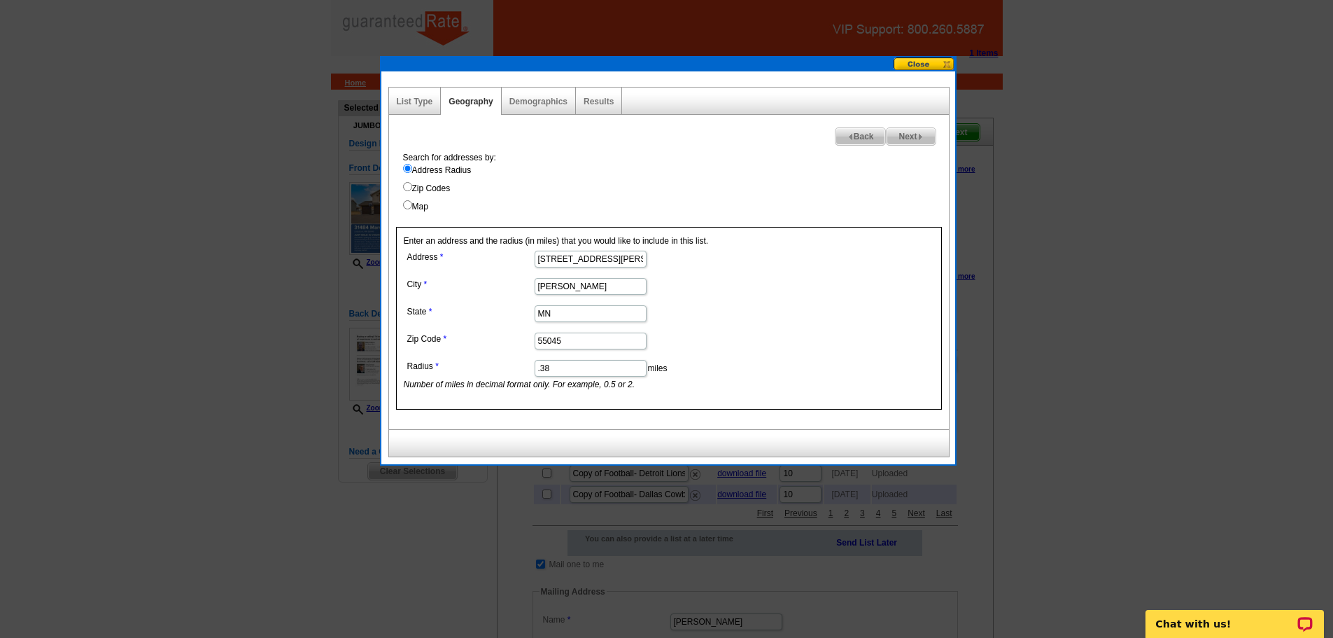
click at [584, 372] on input ".38" at bounding box center [591, 368] width 112 height 17
type input ".39"
click at [560, 129] on div "Next Back Search for addresses by: Address Radius Zip Codes Map Enter an addres…" at bounding box center [668, 272] width 561 height 314
click at [587, 104] on link "Results" at bounding box center [599, 102] width 30 height 10
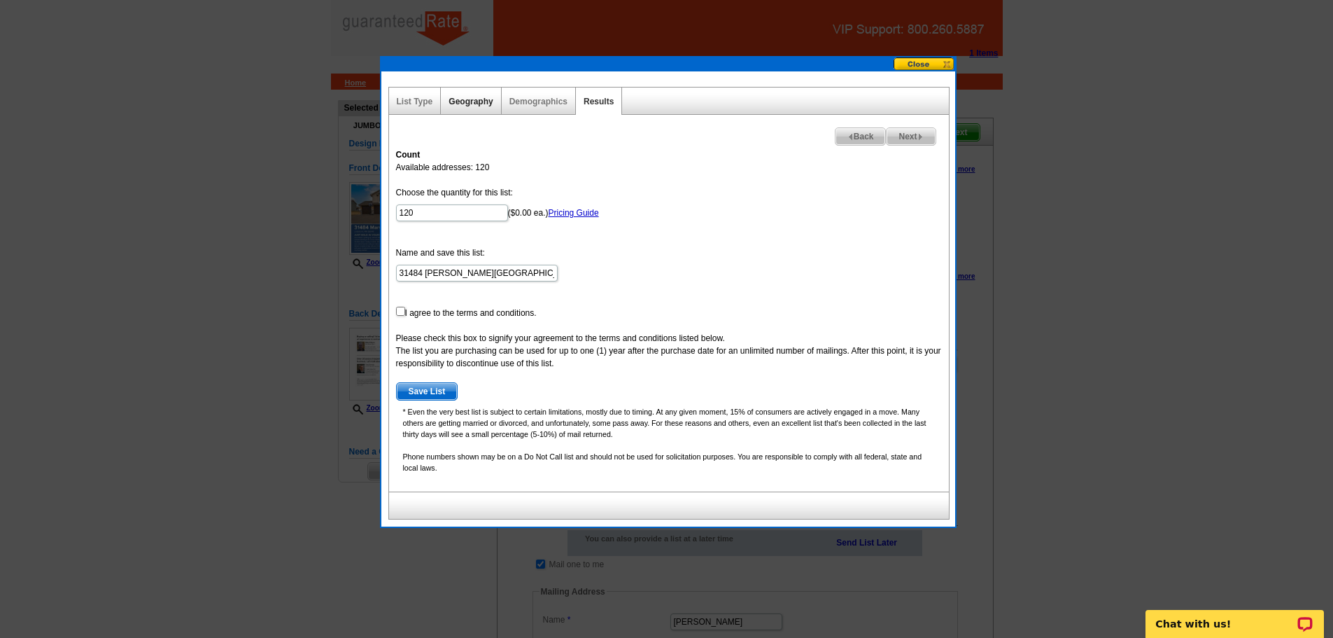
click at [460, 103] on link "Geography" at bounding box center [471, 102] width 44 height 10
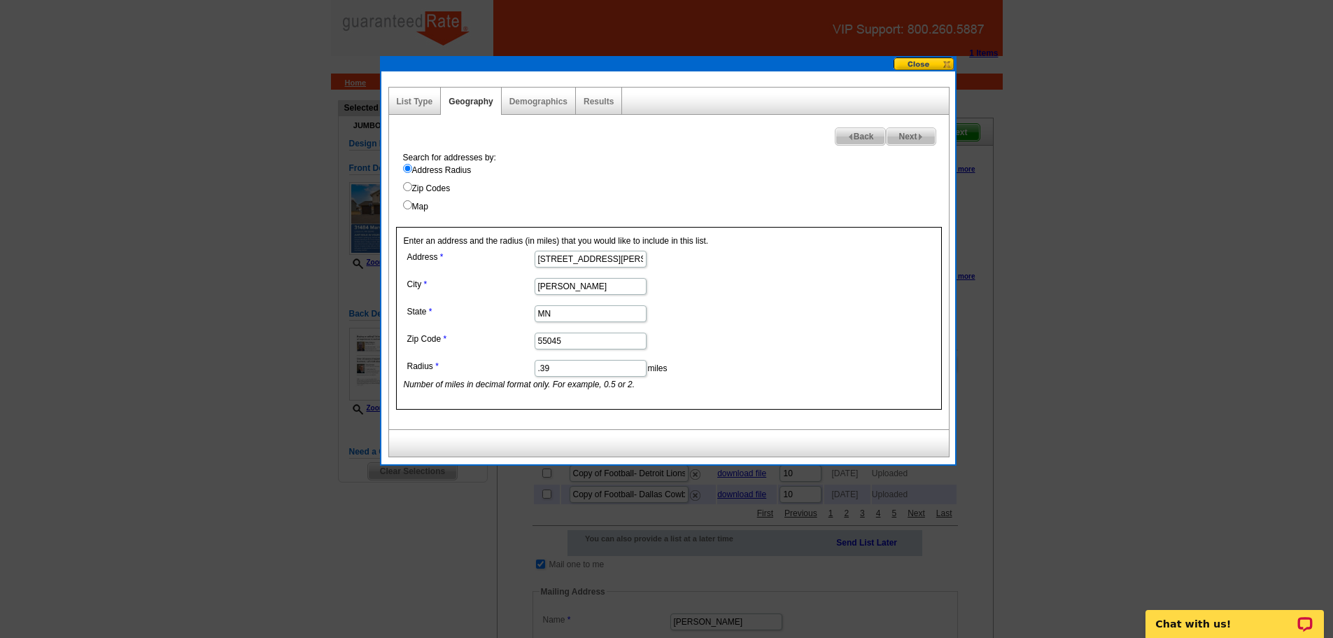
click at [561, 367] on input ".39" at bounding box center [591, 368] width 112 height 17
type input ".385"
click at [611, 111] on div "Results" at bounding box center [599, 100] width 46 height 27
click at [596, 101] on link "Results" at bounding box center [599, 102] width 30 height 10
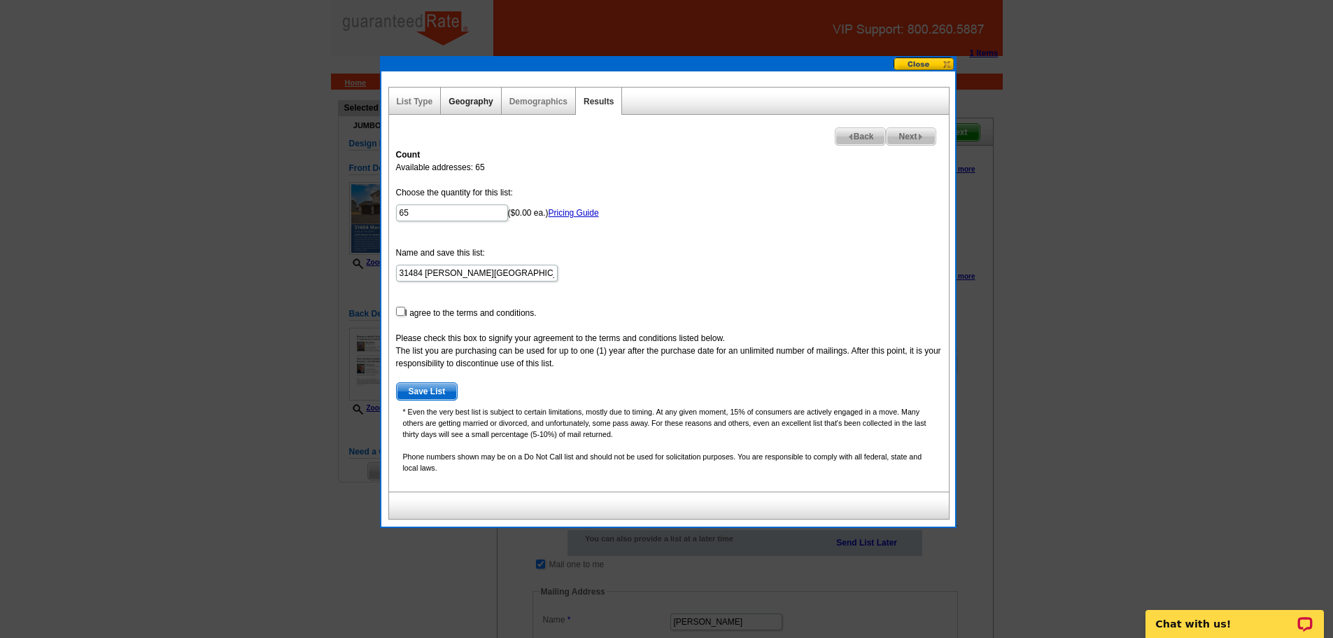
click at [465, 104] on link "Geography" at bounding box center [471, 102] width 44 height 10
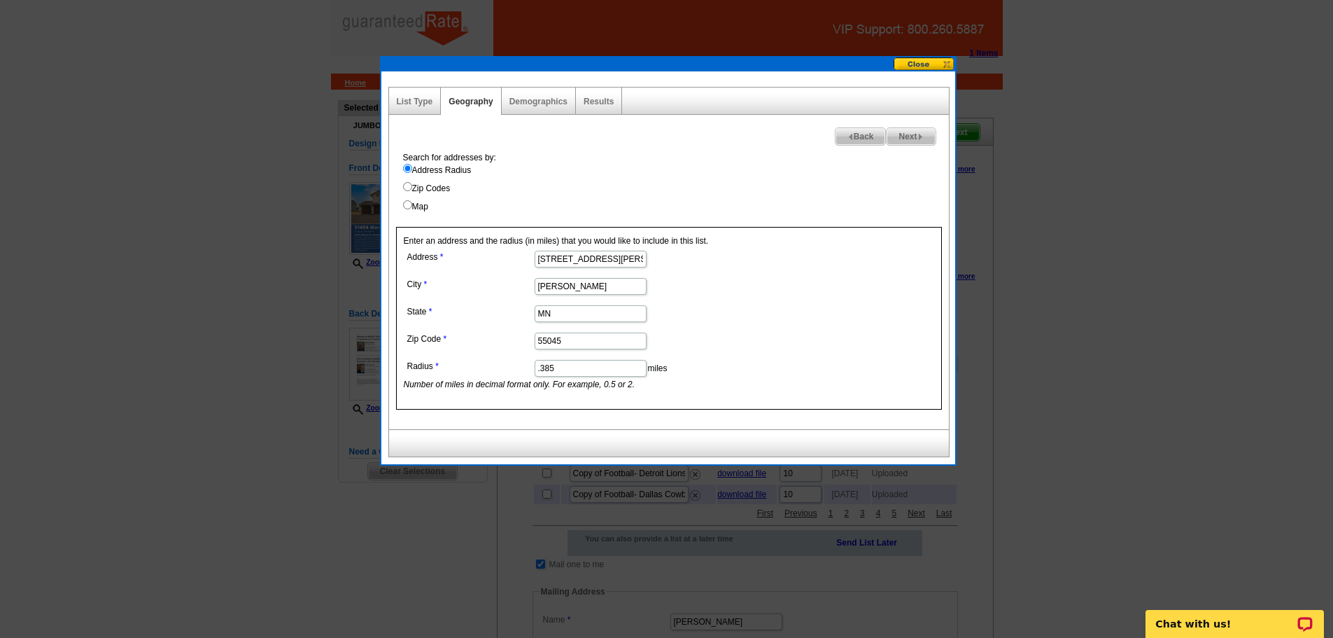
click at [561, 370] on input ".385" at bounding box center [591, 368] width 112 height 17
type input ".388"
click at [603, 106] on link "Results" at bounding box center [599, 102] width 30 height 10
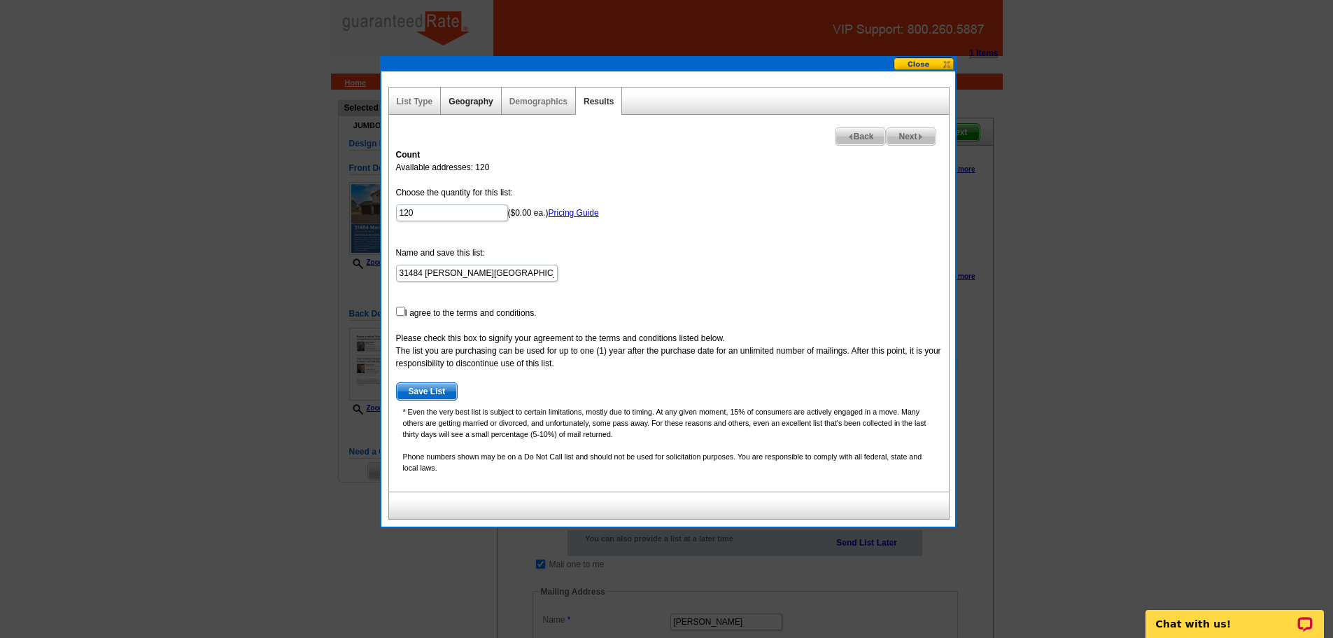
click at [460, 102] on link "Geography" at bounding box center [471, 102] width 44 height 10
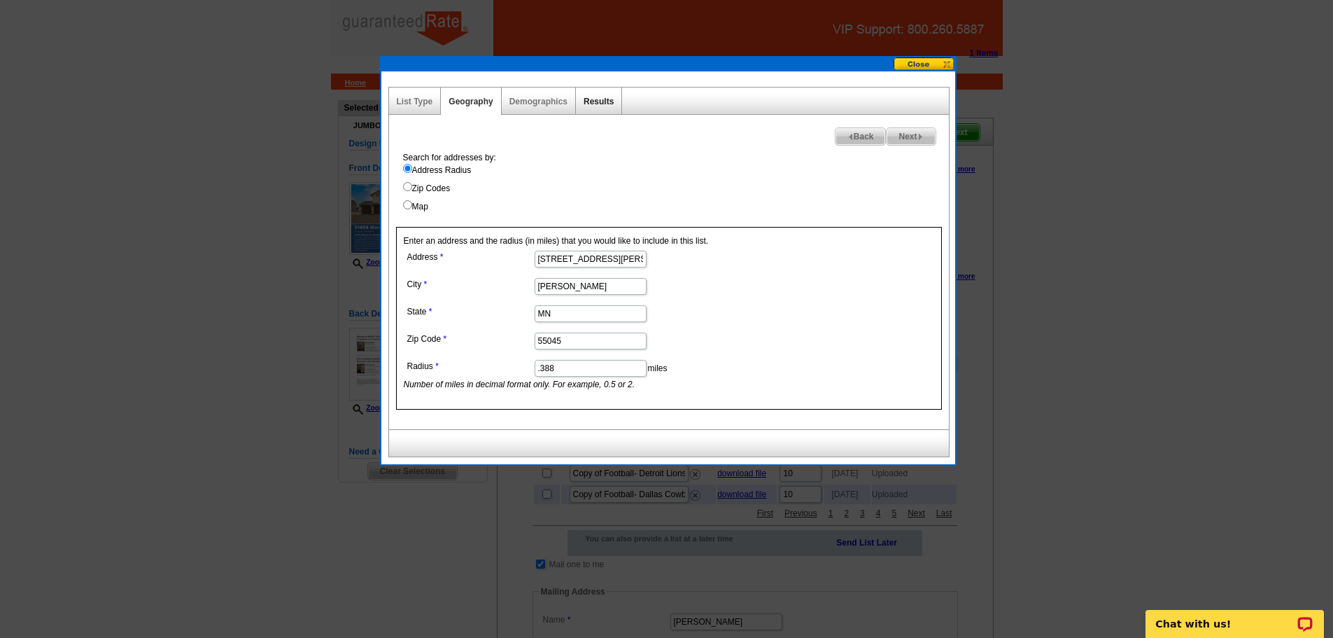
click at [602, 104] on link "Results" at bounding box center [599, 102] width 30 height 10
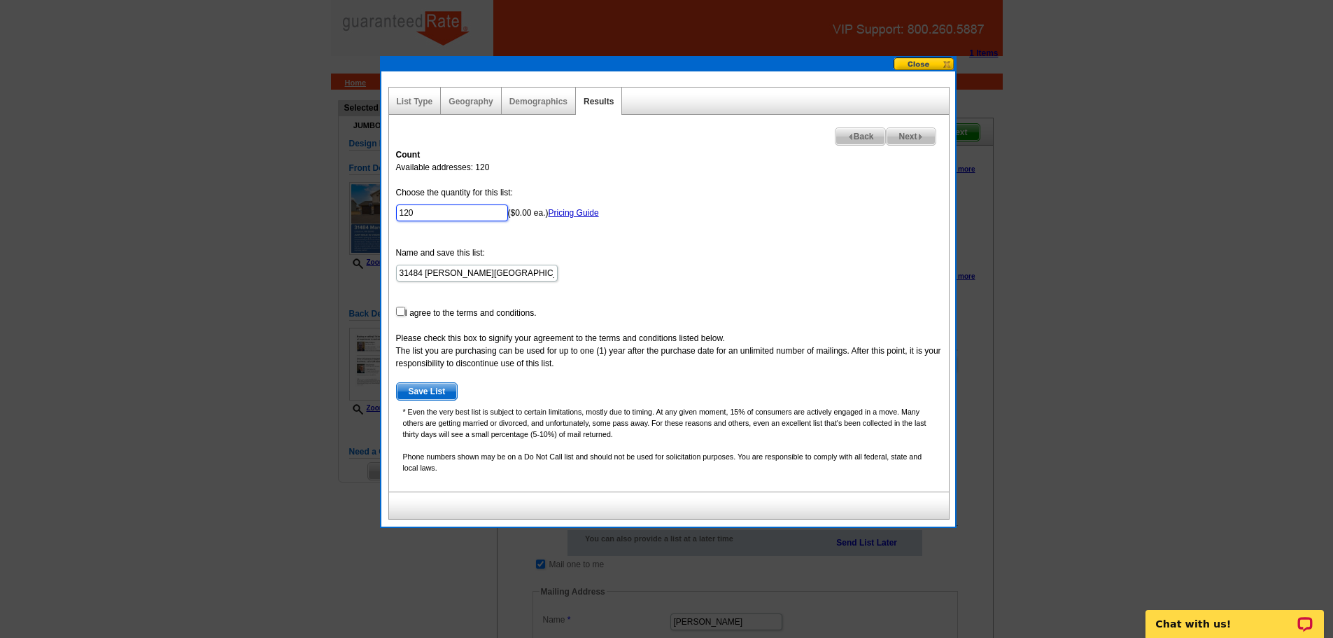
click at [435, 209] on input "120" at bounding box center [452, 212] width 112 height 17
type input "100"
click at [400, 310] on input "checkbox" at bounding box center [400, 311] width 9 height 9
checkbox input "true"
click at [424, 394] on span "Save List" at bounding box center [427, 391] width 61 height 17
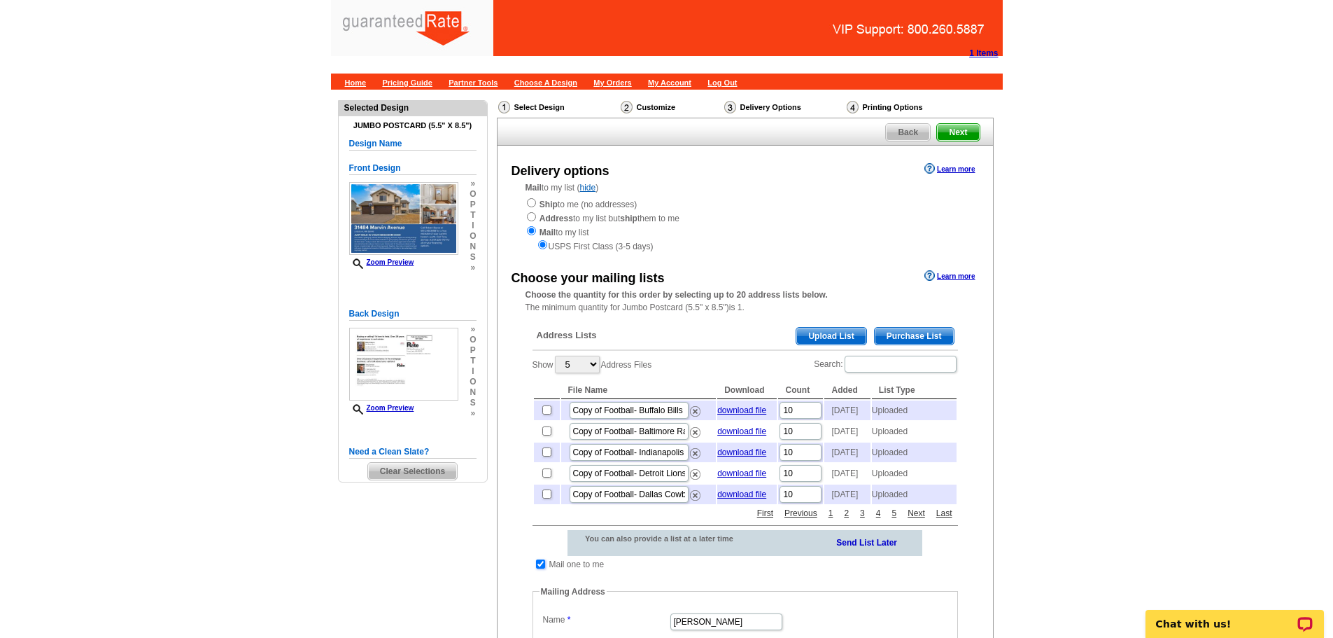
click at [542, 568] on input "checkbox" at bounding box center [540, 563] width 9 height 9
checkbox input "false"
click at [818, 339] on span "Upload List" at bounding box center [830, 336] width 69 height 17
click at [848, 343] on span "Upload List" at bounding box center [830, 336] width 69 height 17
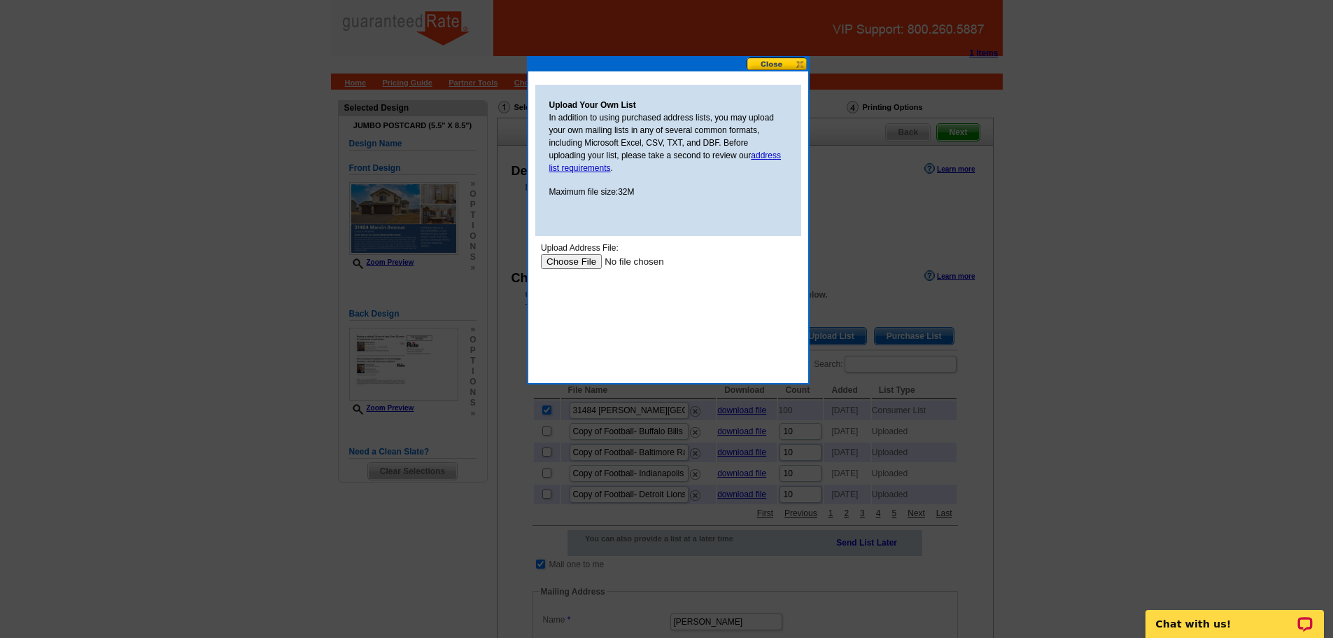
click at [589, 265] on input "file" at bounding box center [628, 261] width 177 height 15
type input "C:\fakepath\Ursula addresses.xlsx"
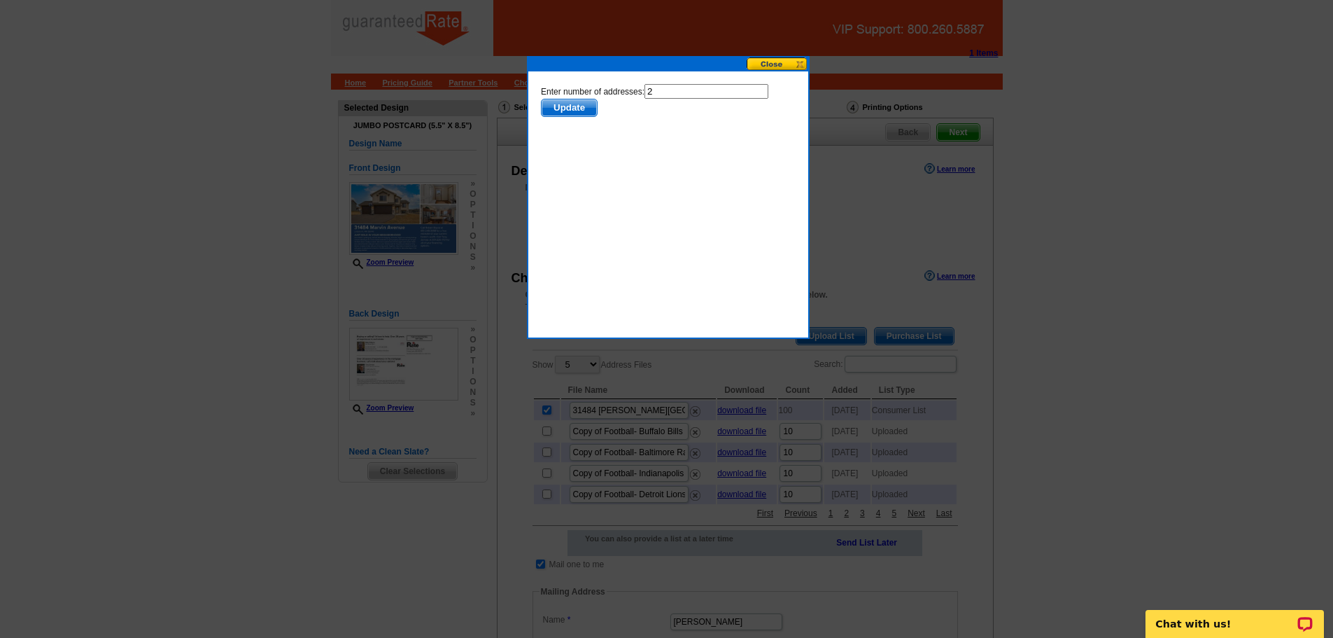
click at [556, 105] on span "Update" at bounding box center [568, 107] width 55 height 17
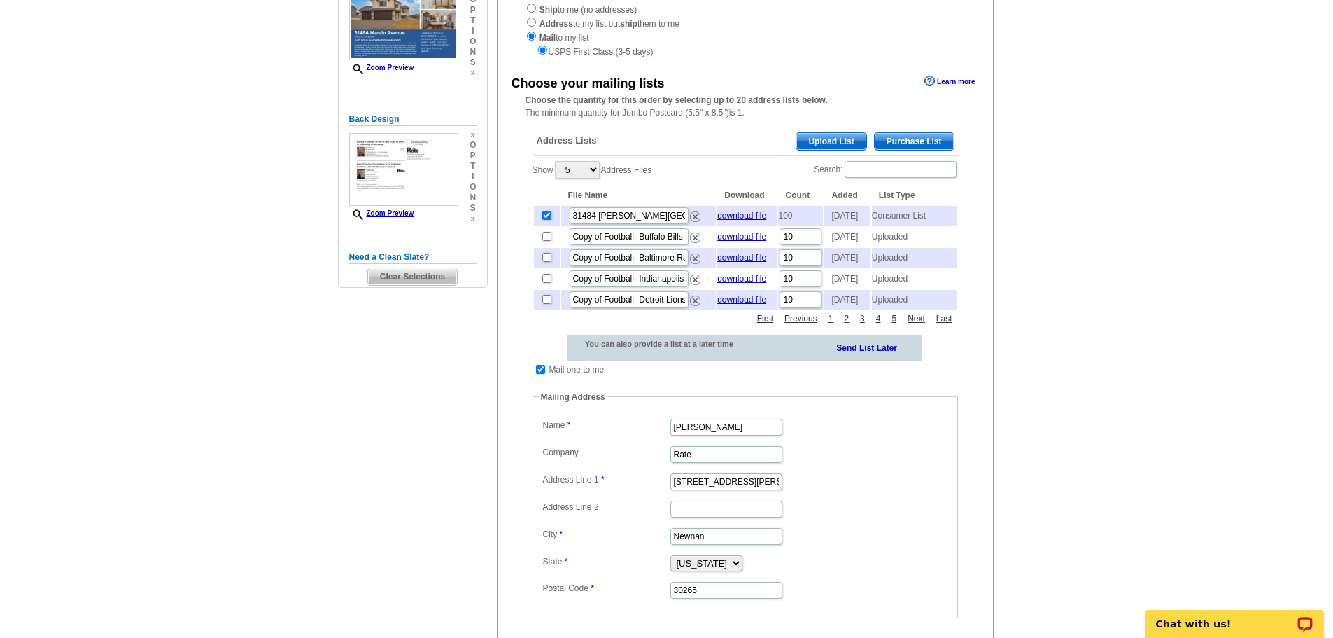
scroll to position [195, 0]
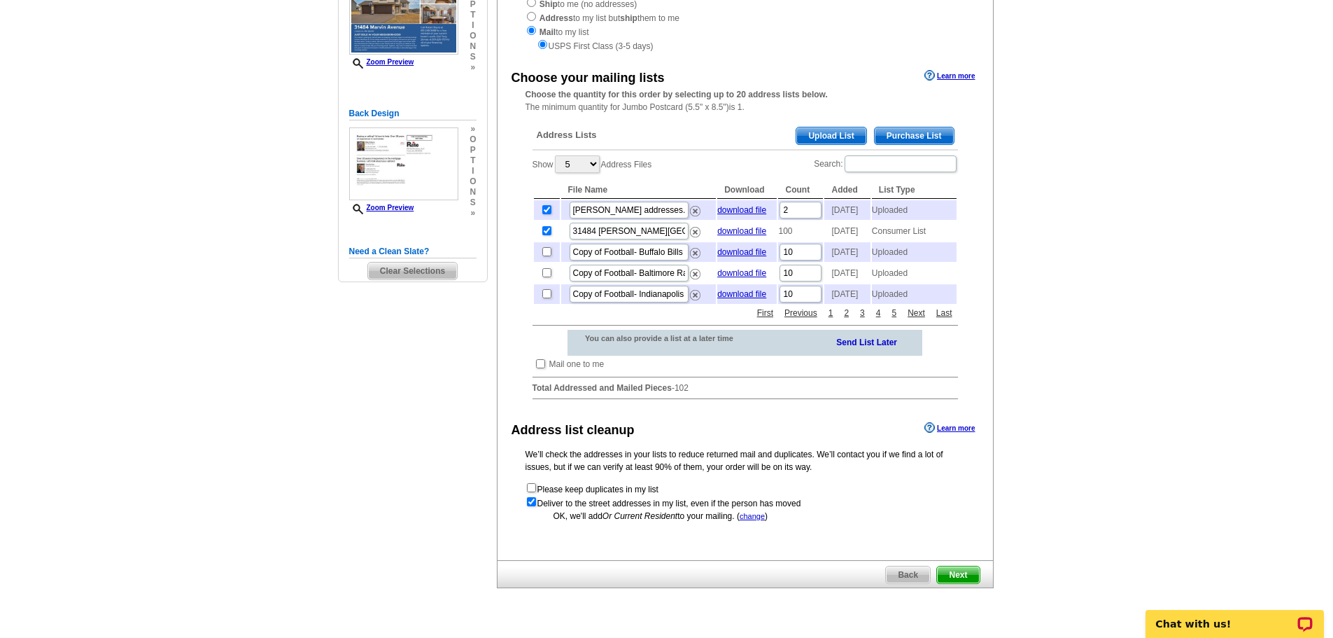
scroll to position [218, 0]
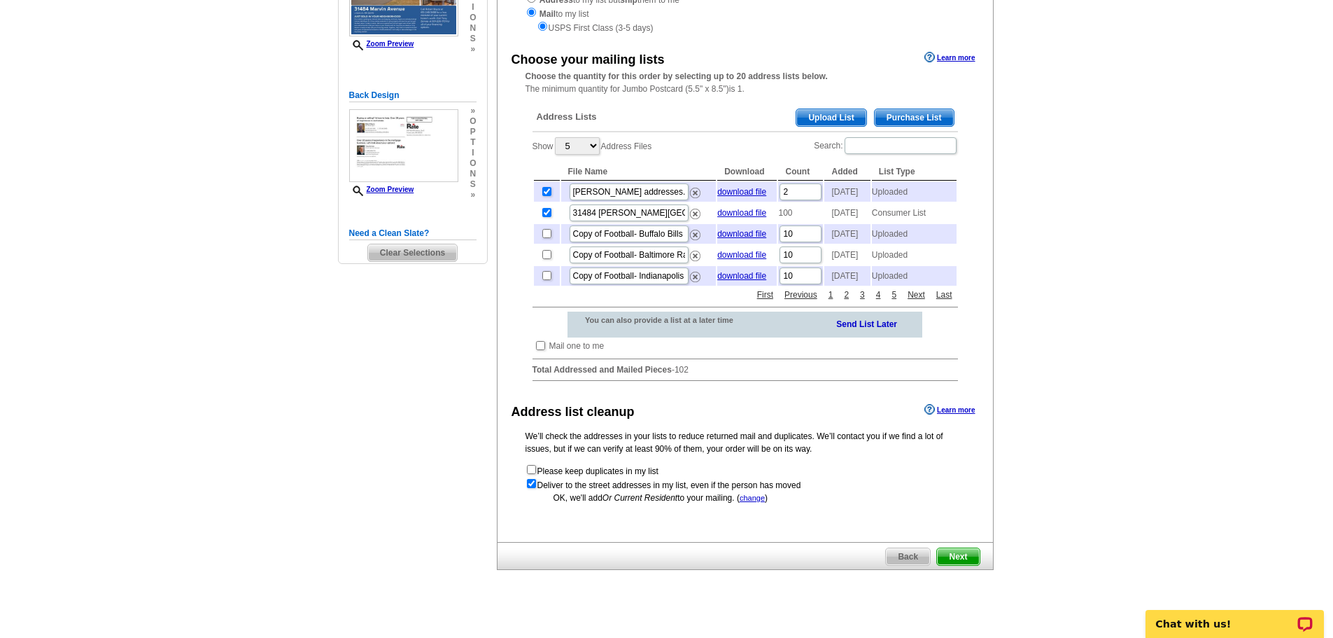
click at [976, 565] on span "Next" at bounding box center [958, 556] width 42 height 17
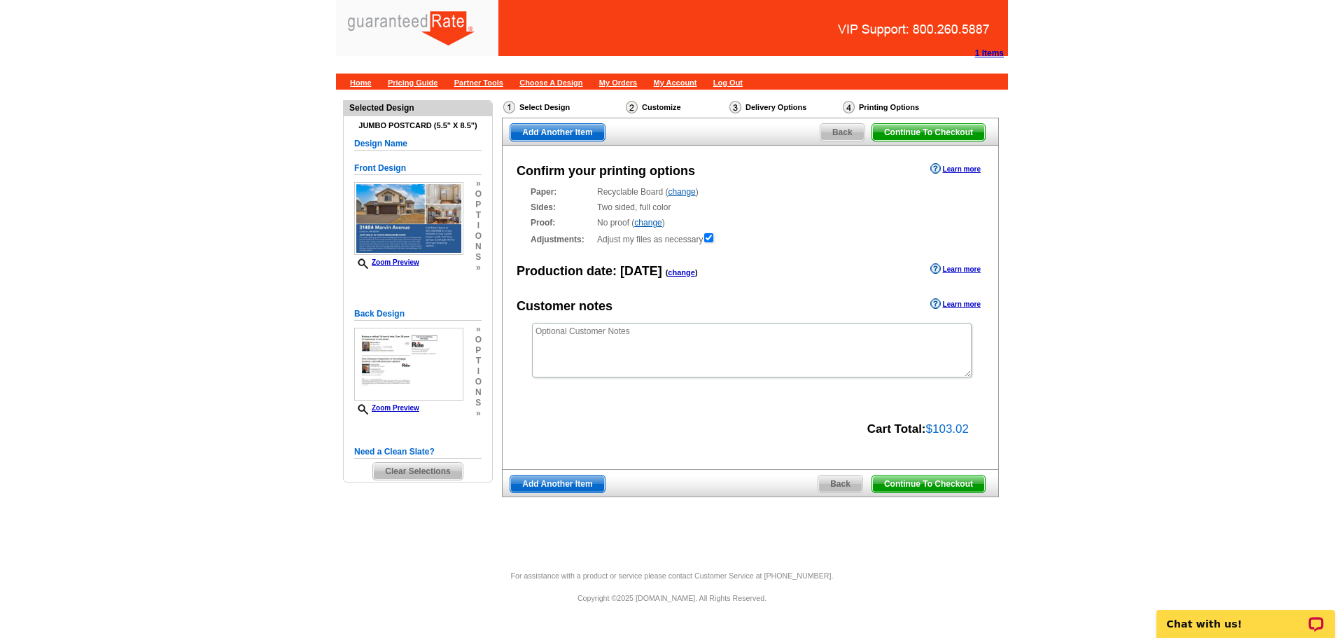
click at [924, 490] on span "Continue To Checkout" at bounding box center [928, 483] width 113 height 17
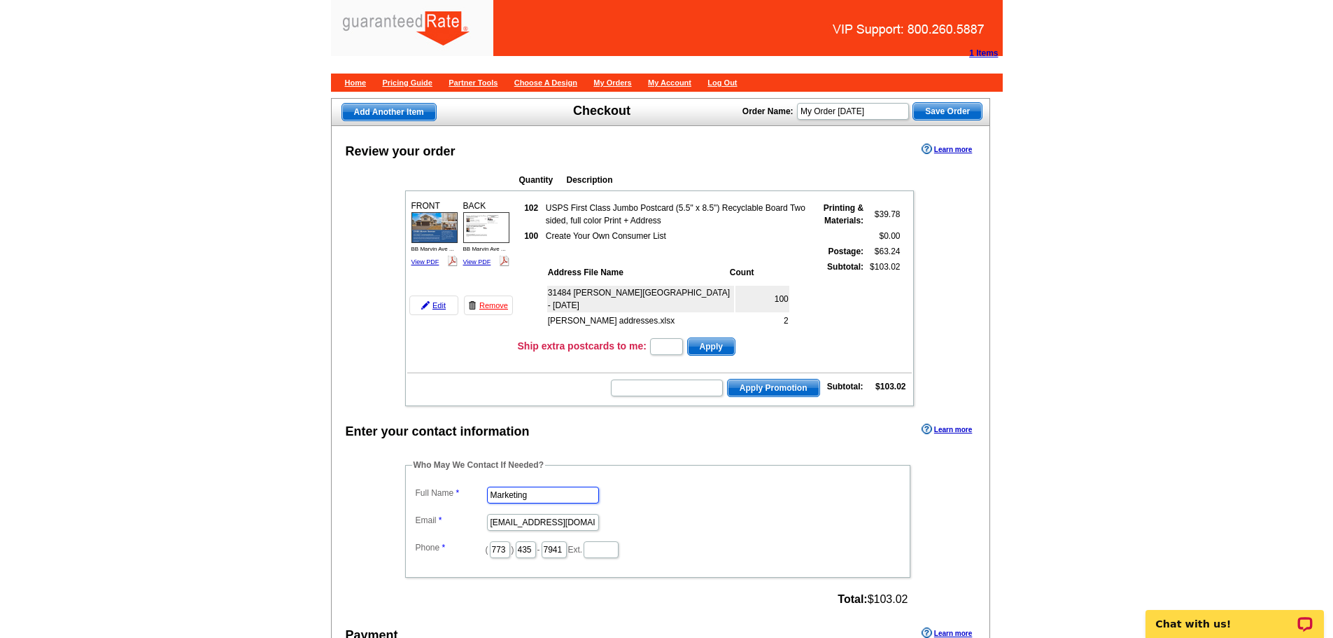
click at [520, 491] on input "Marketing" at bounding box center [543, 494] width 112 height 17
drag, startPoint x: 534, startPoint y: 496, endPoint x: 251, endPoint y: 488, distance: 282.8
type input "[PERSON_NAME]"
type input "[PERSON_NAME][EMAIL_ADDRESS][PERSON_NAME][DOMAIN_NAME]"
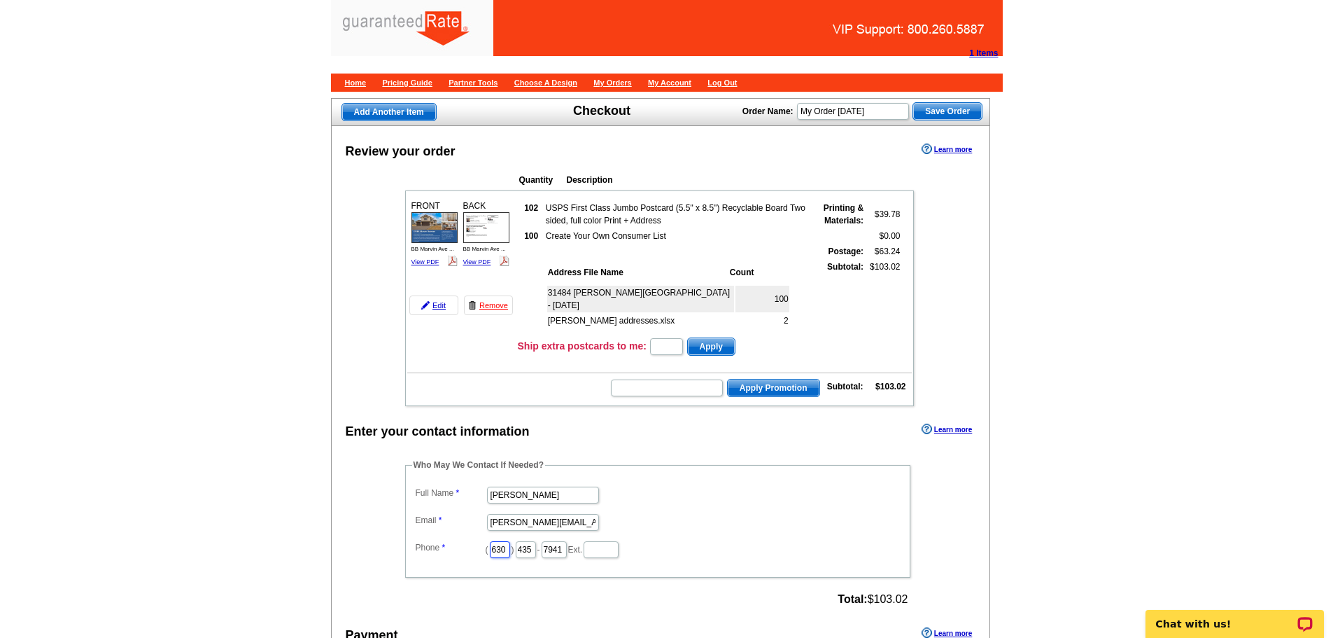
type input "630"
type input "674"
type input "9"
drag, startPoint x: 554, startPoint y: 554, endPoint x: 450, endPoint y: 555, distance: 104.3
click at [450, 555] on dd "( 630 ) 674 - Ext." at bounding box center [657, 548] width 491 height 22
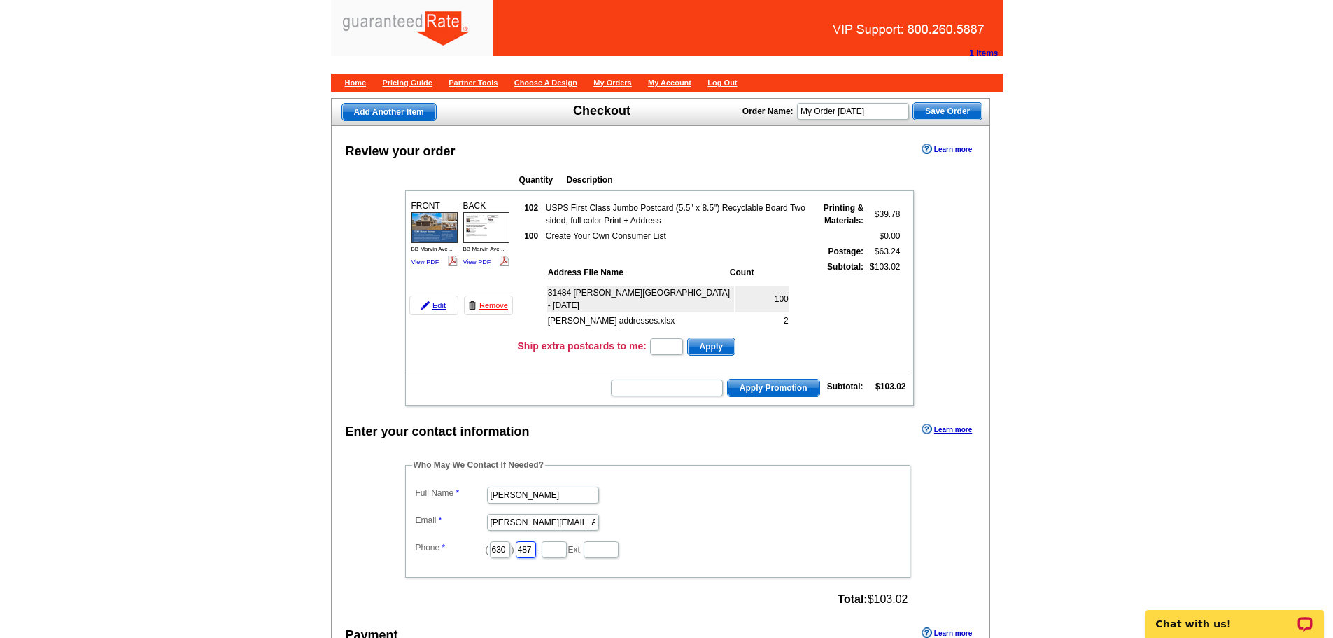
type input "487"
type input "36"
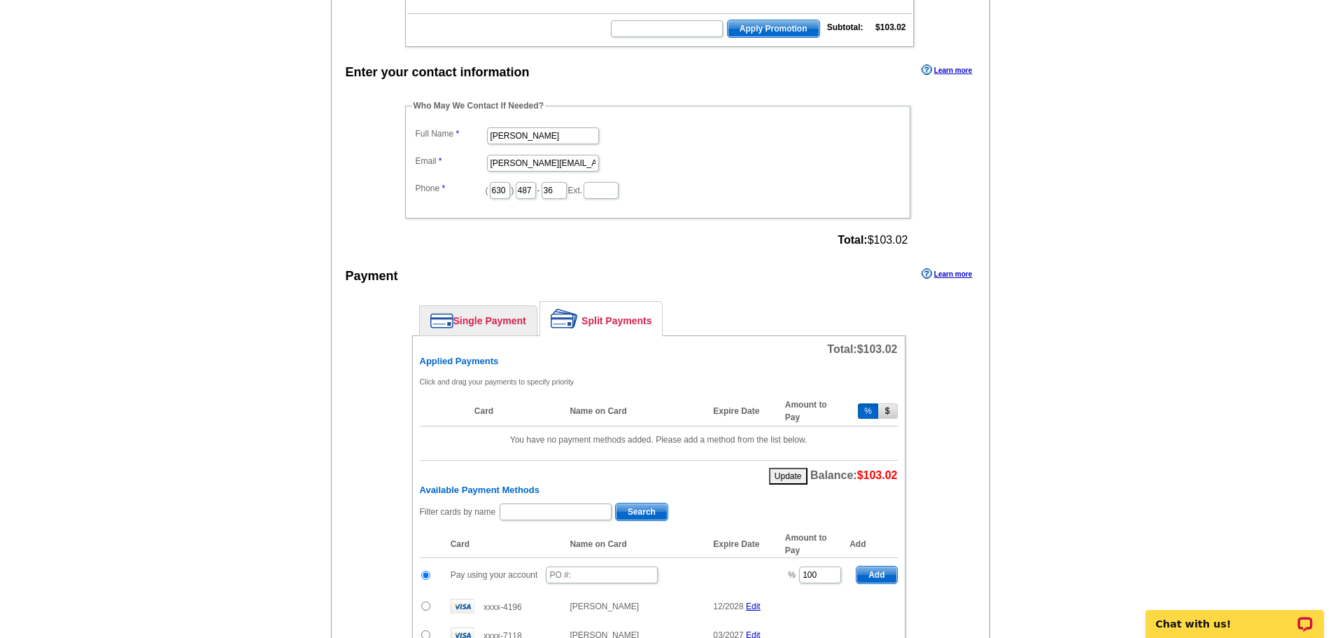
scroll to position [400, 0]
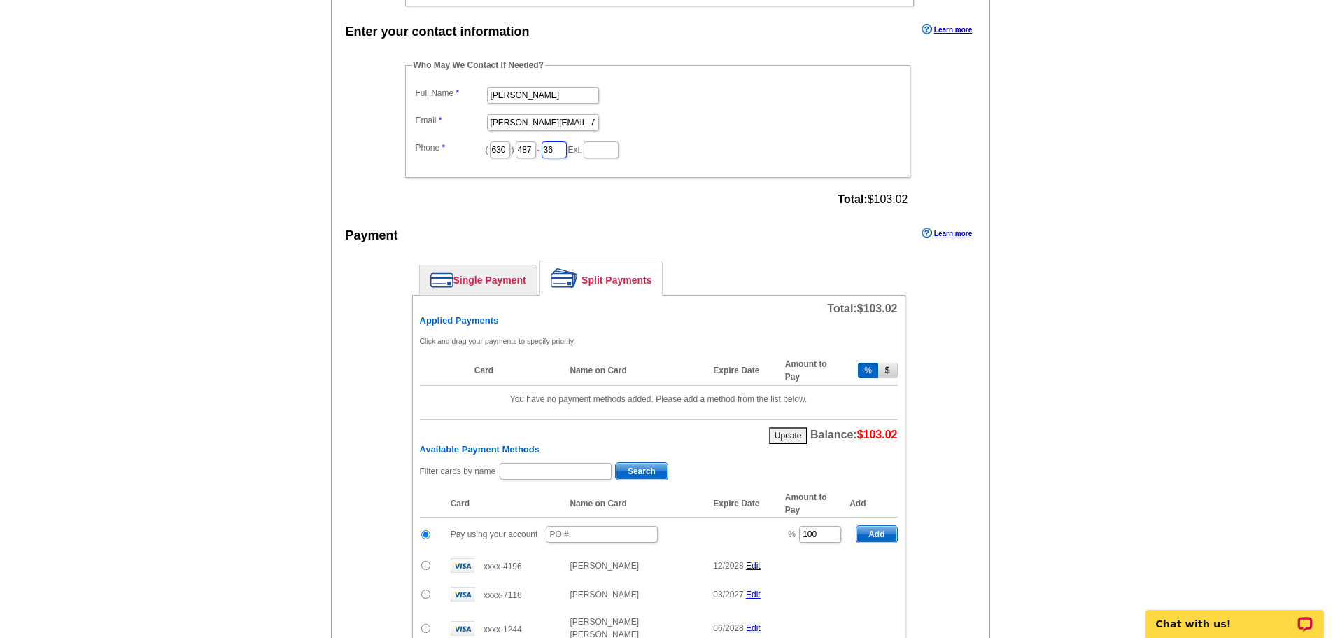
click at [567, 153] on input "36" at bounding box center [554, 149] width 25 height 17
type input "3633"
click at [377, 422] on div "Single Payment Split Payments Pay Using Your Account Pay using your account Pay…" at bounding box center [658, 601] width 563 height 696
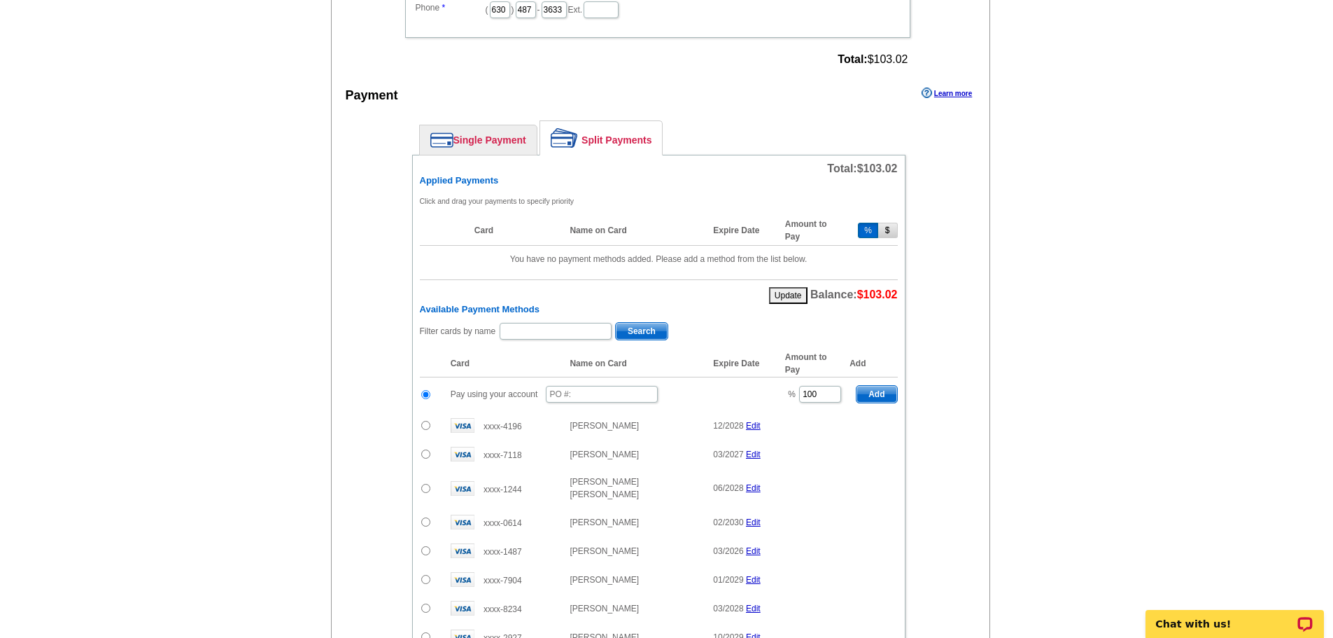
scroll to position [539, 0]
click at [593, 396] on input "text" at bounding box center [602, 394] width 112 height 17
type input "82625_323_EF"
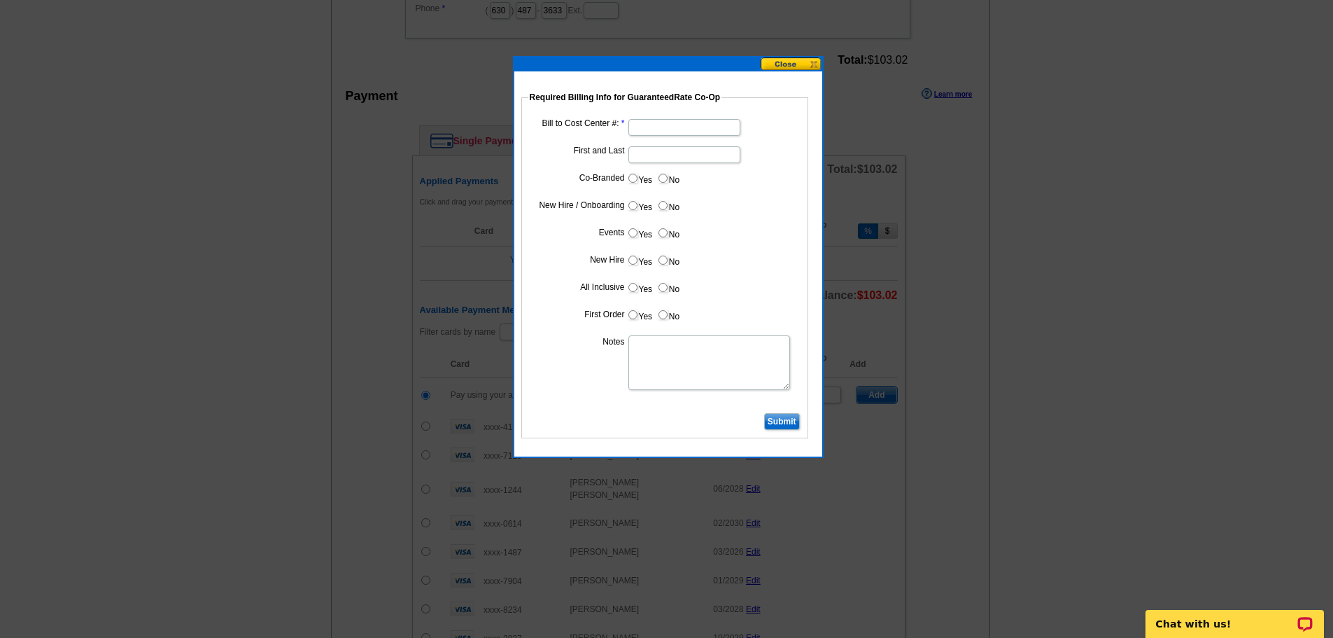
click at [650, 146] on input "First and Last" at bounding box center [684, 154] width 112 height 17
click at [645, 129] on input "Bill to Cost Center #:" at bounding box center [684, 127] width 112 height 17
type input "1501"
click at [670, 161] on input "First and Last" at bounding box center [684, 154] width 112 height 17
type input "Tony Zerwas"
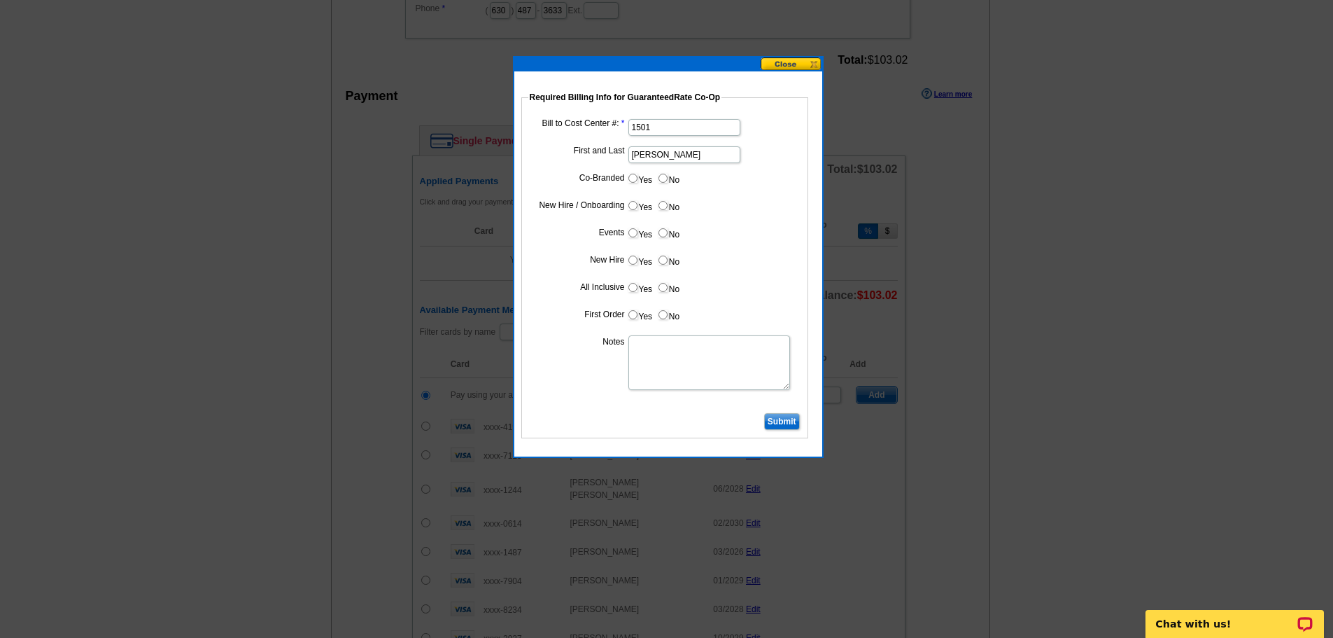
click at [663, 182] on input "No" at bounding box center [663, 178] width 9 height 9
radio input "true"
click at [641, 178] on label "Yes" at bounding box center [640, 178] width 26 height 16
click at [638, 178] on input "Yes" at bounding box center [632, 178] width 9 height 9
radio input "true"
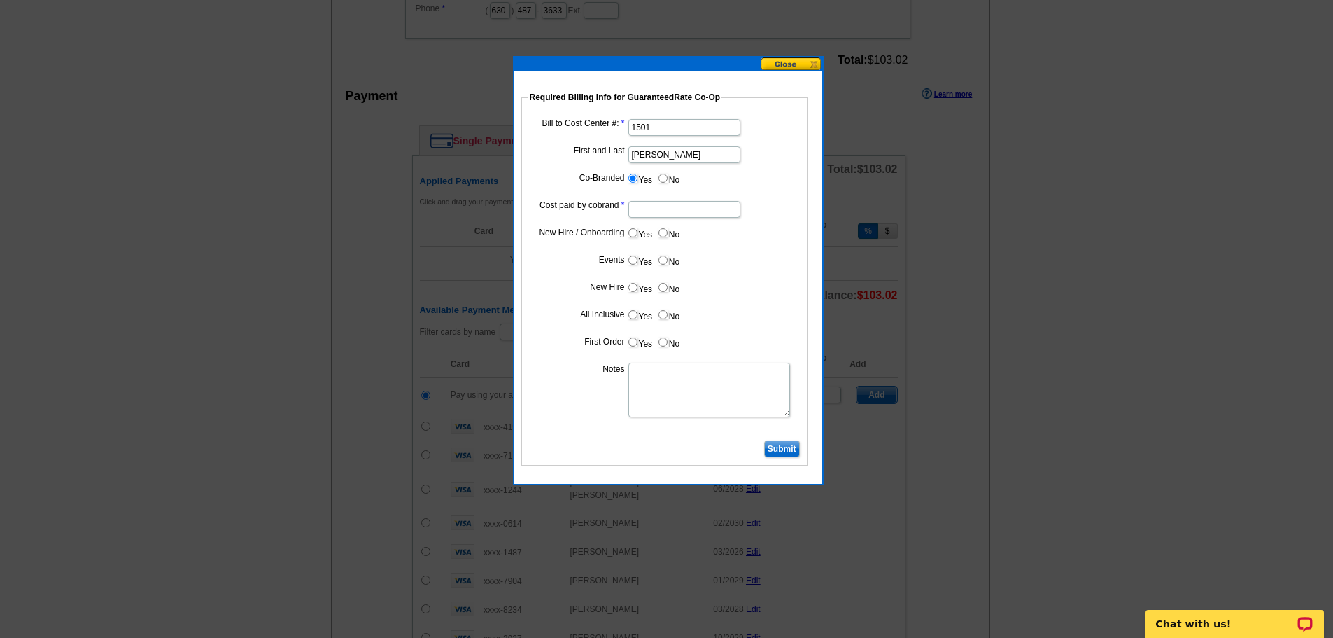
click at [654, 211] on input "Cost paid by cobrand" at bounding box center [684, 209] width 112 height 17
type input "50%"
click at [671, 237] on label "No" at bounding box center [668, 233] width 22 height 16
click at [668, 237] on input "No" at bounding box center [663, 232] width 9 height 9
radio input "true"
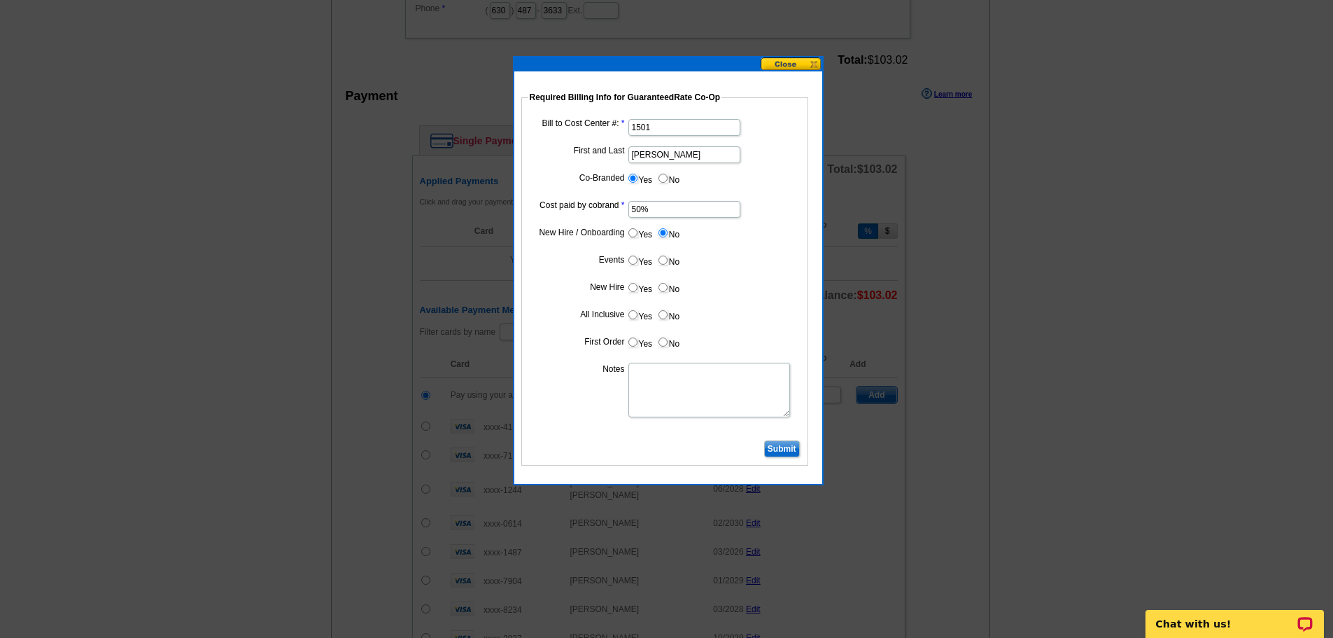
click at [671, 252] on label "No" at bounding box center [668, 260] width 22 height 16
click at [668, 255] on input "No" at bounding box center [663, 259] width 9 height 9
radio input "true"
drag, startPoint x: 668, startPoint y: 278, endPoint x: 663, endPoint y: 297, distance: 19.5
click at [666, 281] on dl "Bill to Cost Center #: 1501 First and Last Tony Zerwas Co-Branded Yes No Cost p…" at bounding box center [664, 275] width 273 height 321
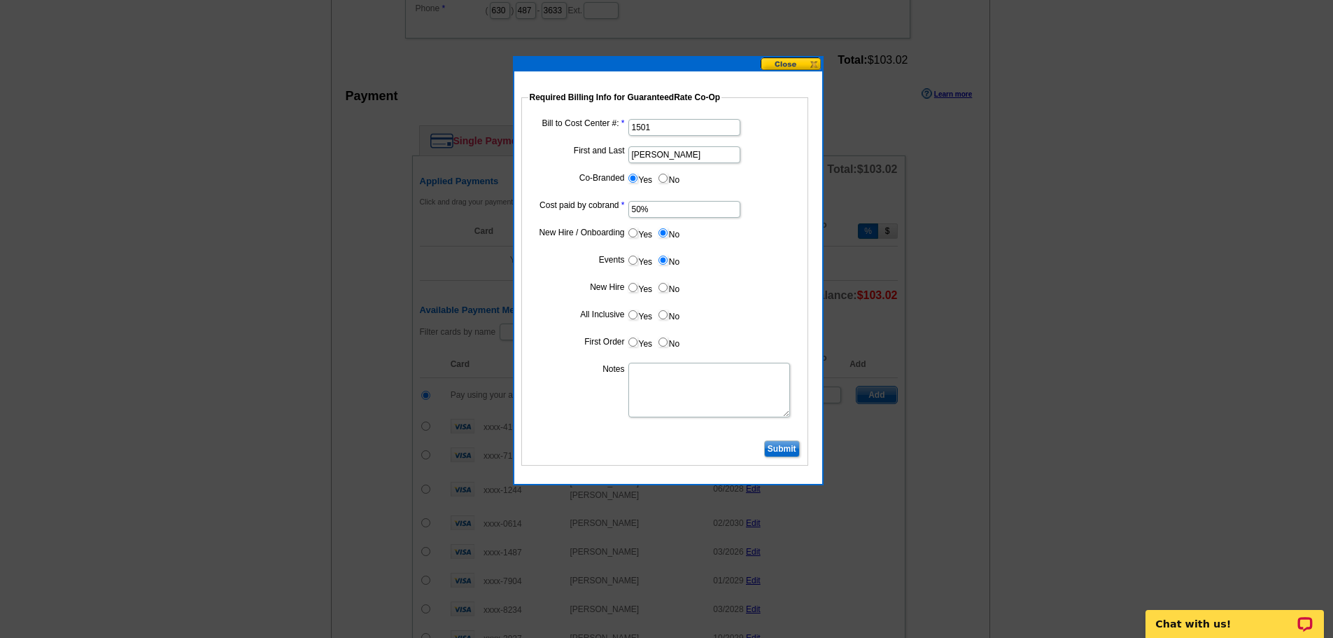
click at [663, 306] on dl "Bill to Cost Center #: 1501 First and Last Tony Zerwas Co-Branded Yes No Cost p…" at bounding box center [664, 275] width 273 height 321
click at [666, 290] on input "No" at bounding box center [663, 287] width 9 height 9
radio input "true"
click at [665, 319] on label "No" at bounding box center [668, 315] width 22 height 16
click at [665, 319] on input "No" at bounding box center [663, 314] width 9 height 9
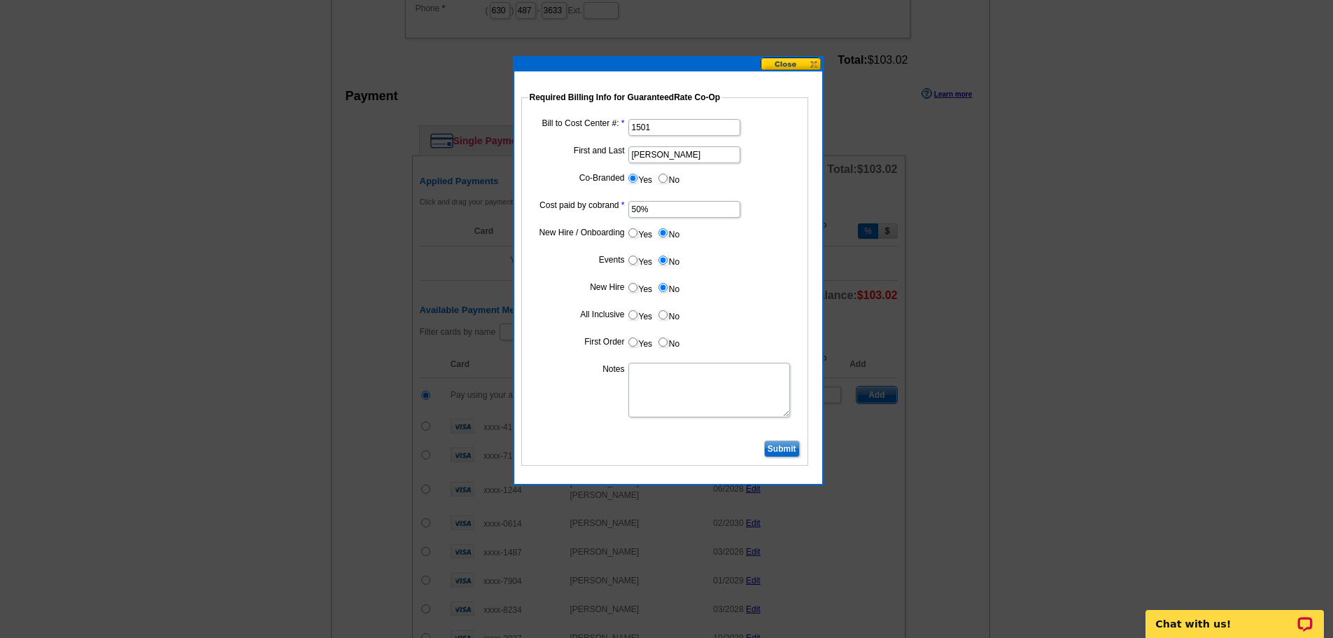
radio input "true"
click at [665, 346] on label "No" at bounding box center [668, 342] width 22 height 16
click at [665, 346] on input "No" at bounding box center [663, 341] width 9 height 9
radio input "true"
click at [669, 373] on textarea "Notes" at bounding box center [709, 389] width 162 height 55
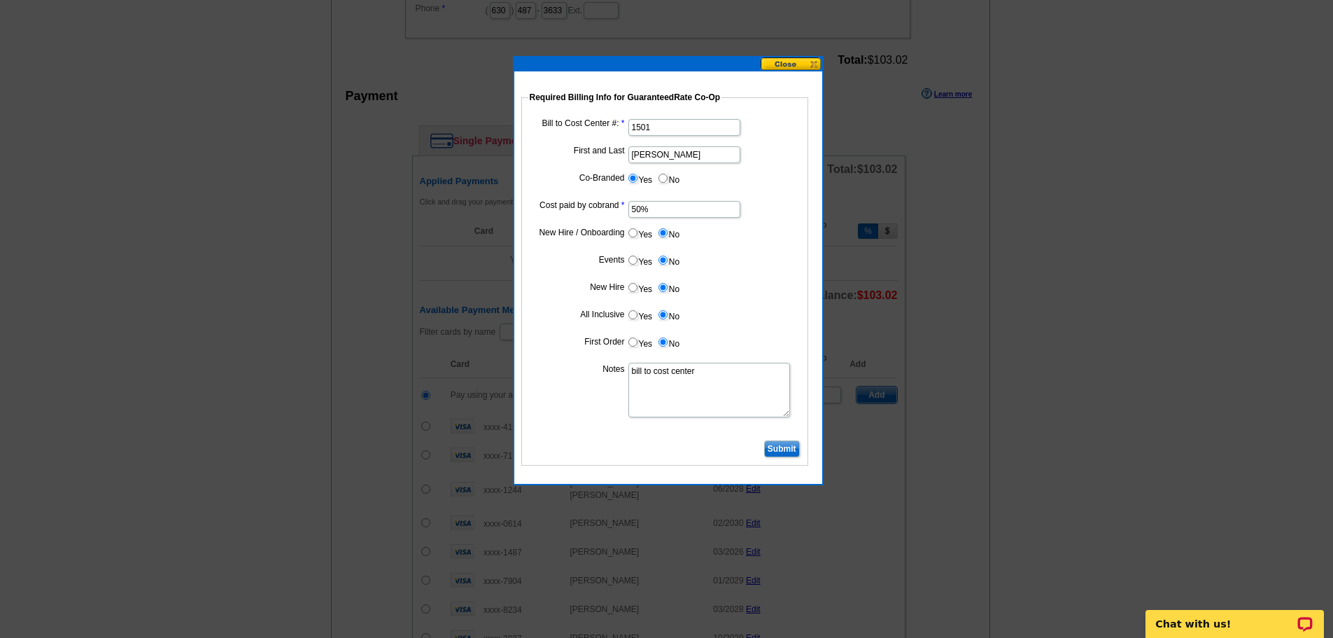
type textarea "bill to cost center"
click at [770, 452] on input "Submit" at bounding box center [782, 448] width 36 height 17
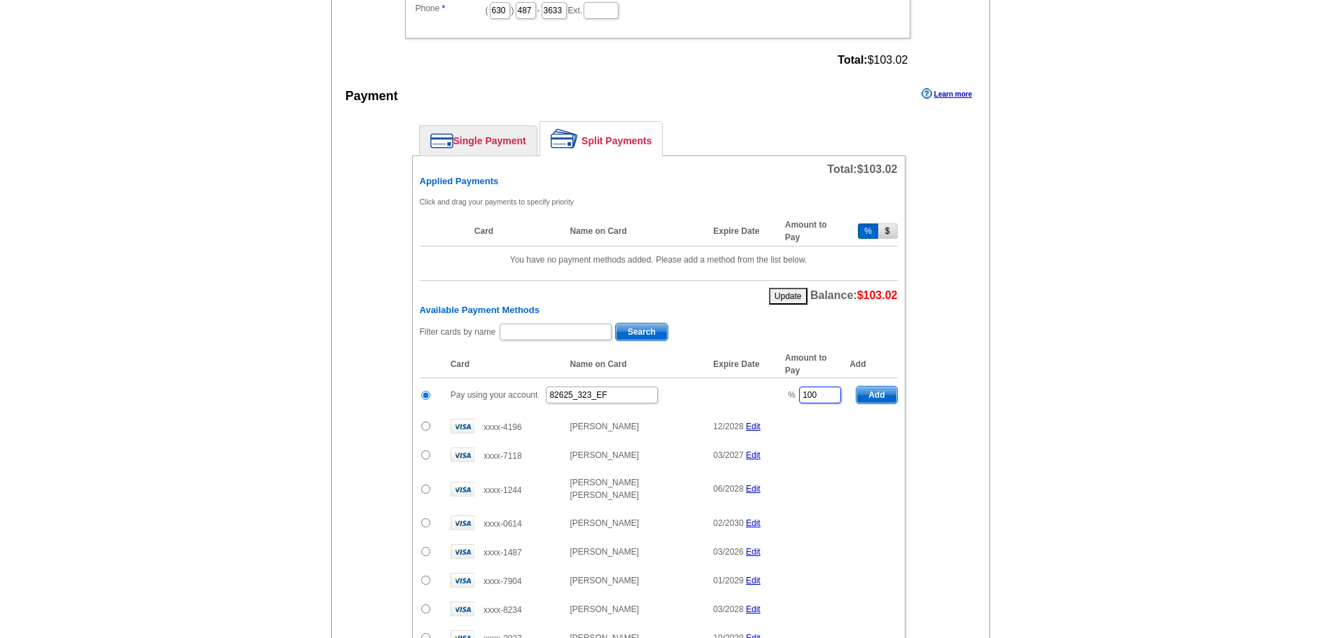
drag, startPoint x: 826, startPoint y: 397, endPoint x: 599, endPoint y: 399, distance: 227.4
click at [599, 399] on tr "Pay using your account 82625_323_EF % 100 Add" at bounding box center [659, 395] width 478 height 34
click at [873, 394] on span "Add" at bounding box center [877, 394] width 40 height 17
type input "100"
radio input "false"
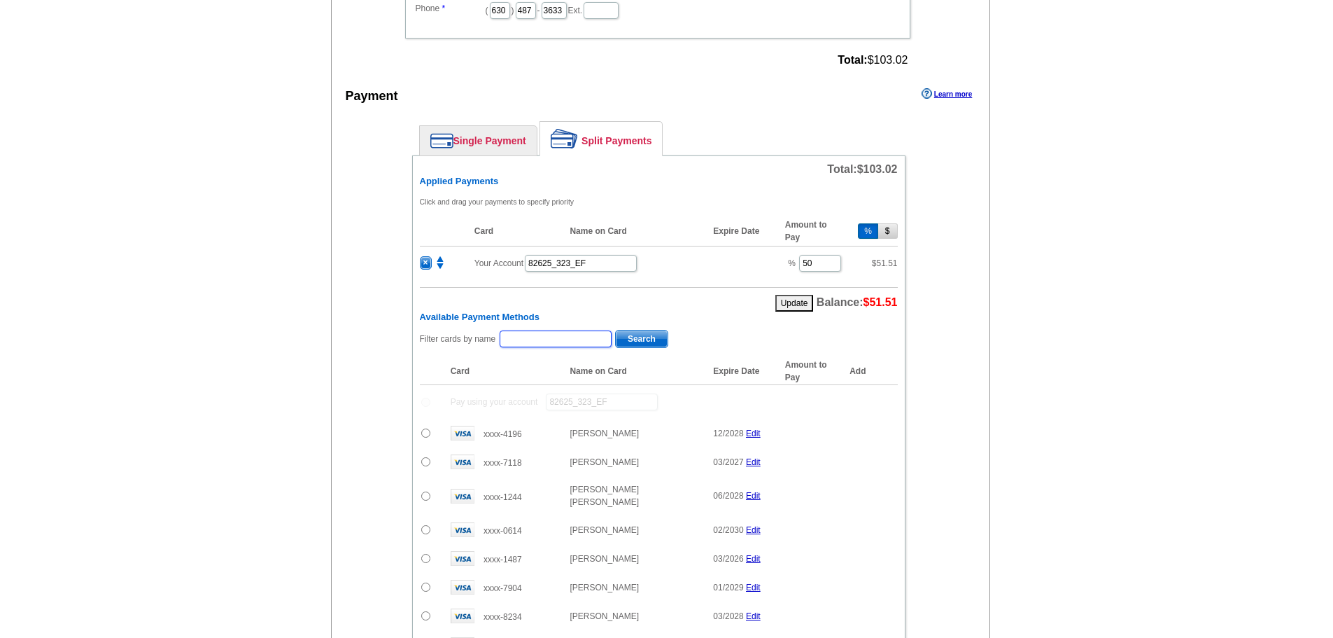
click at [535, 343] on input "text" at bounding box center [556, 338] width 112 height 17
type input "bob boyce"
click at [649, 334] on span "Search" at bounding box center [642, 338] width 52 height 17
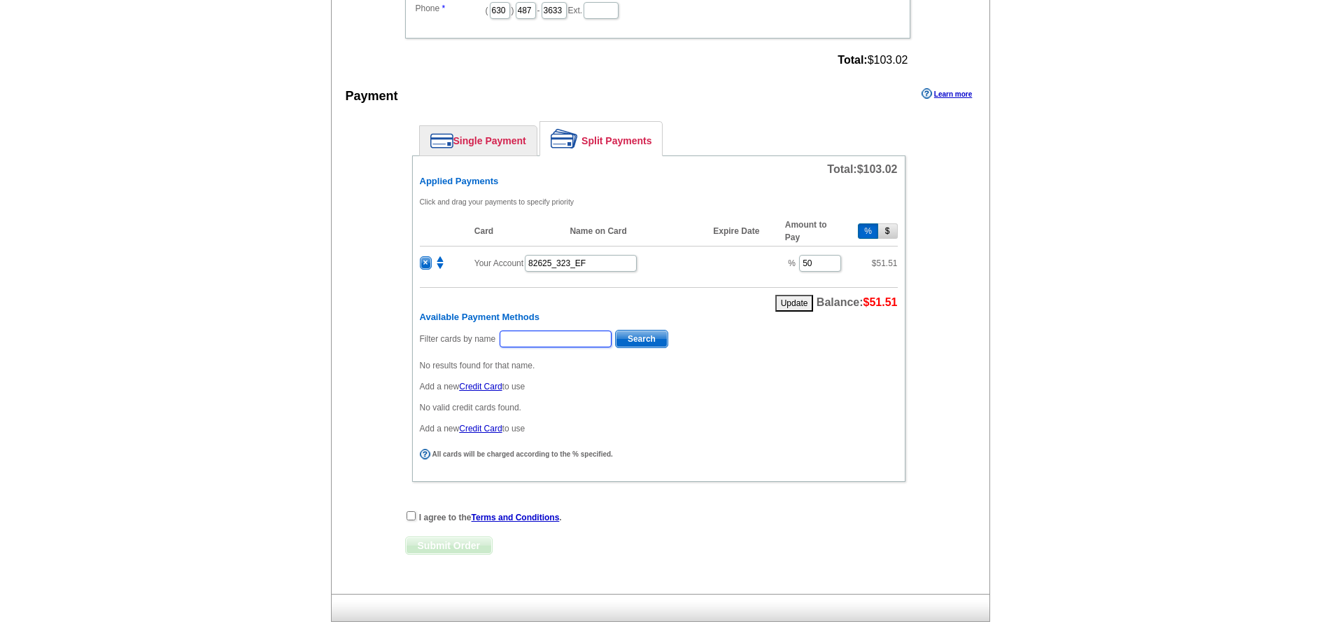
click at [534, 338] on input "text" at bounding box center [556, 338] width 112 height 17
type input "boyce"
click at [666, 334] on div "Filter cards by name boyce Search" at bounding box center [659, 340] width 478 height 22
click at [640, 338] on span "Search" at bounding box center [642, 338] width 52 height 17
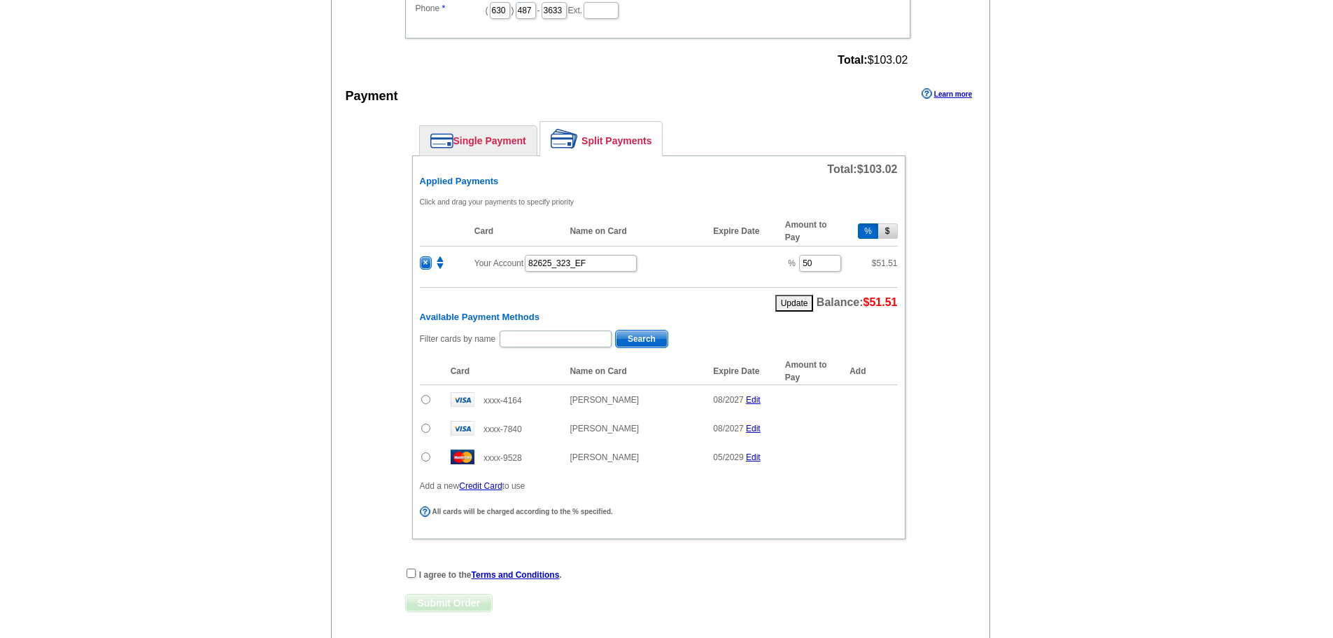
click at [424, 456] on input "radio" at bounding box center [425, 456] width 9 height 9
click at [888, 465] on span "Add" at bounding box center [877, 459] width 40 height 17
radio input "false"
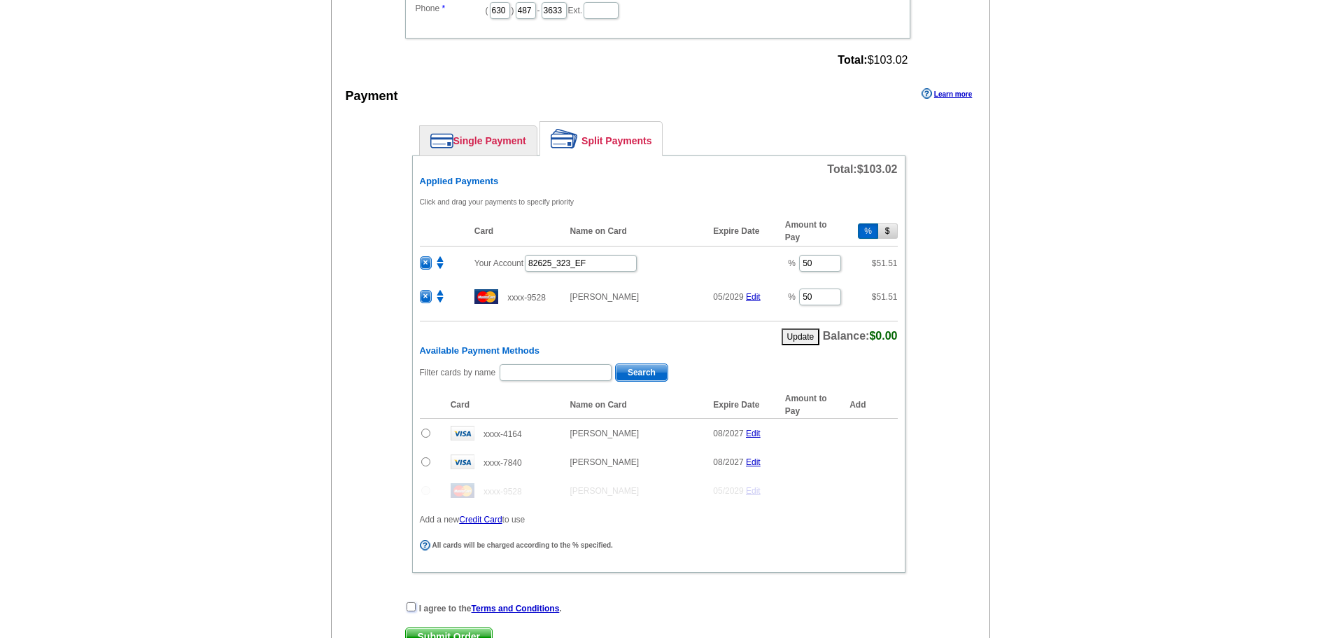
click at [408, 609] on input "checkbox" at bounding box center [411, 606] width 9 height 9
checkbox input "true"
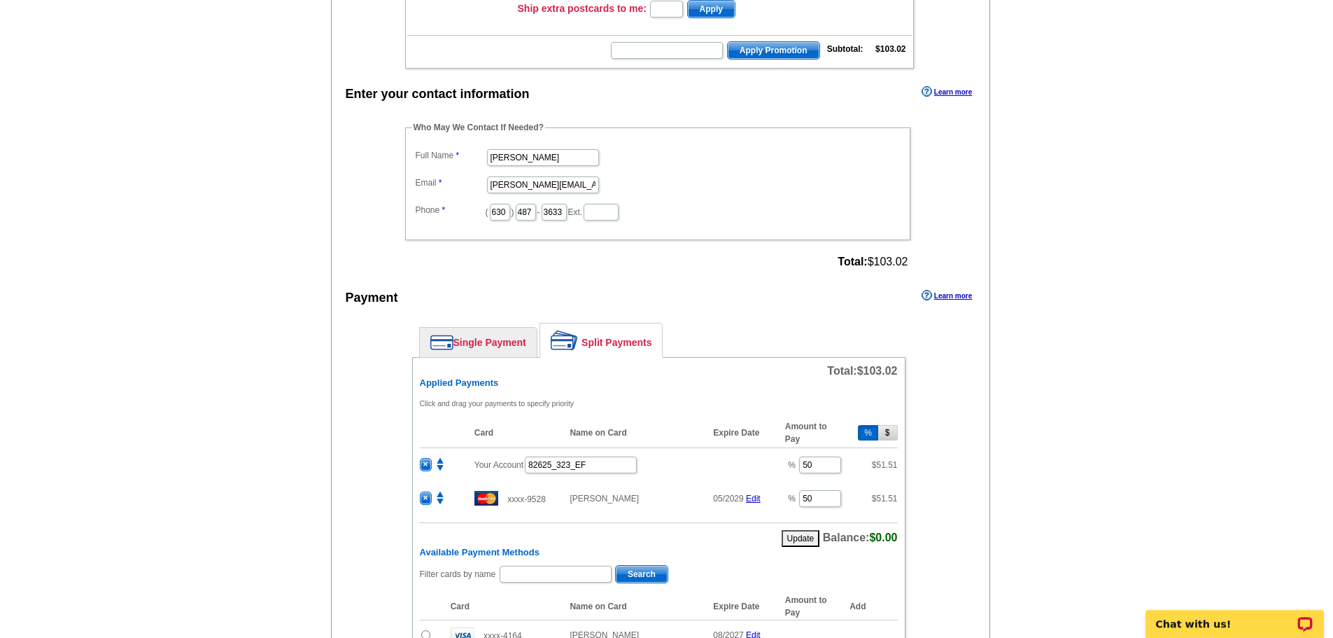
scroll to position [695, 0]
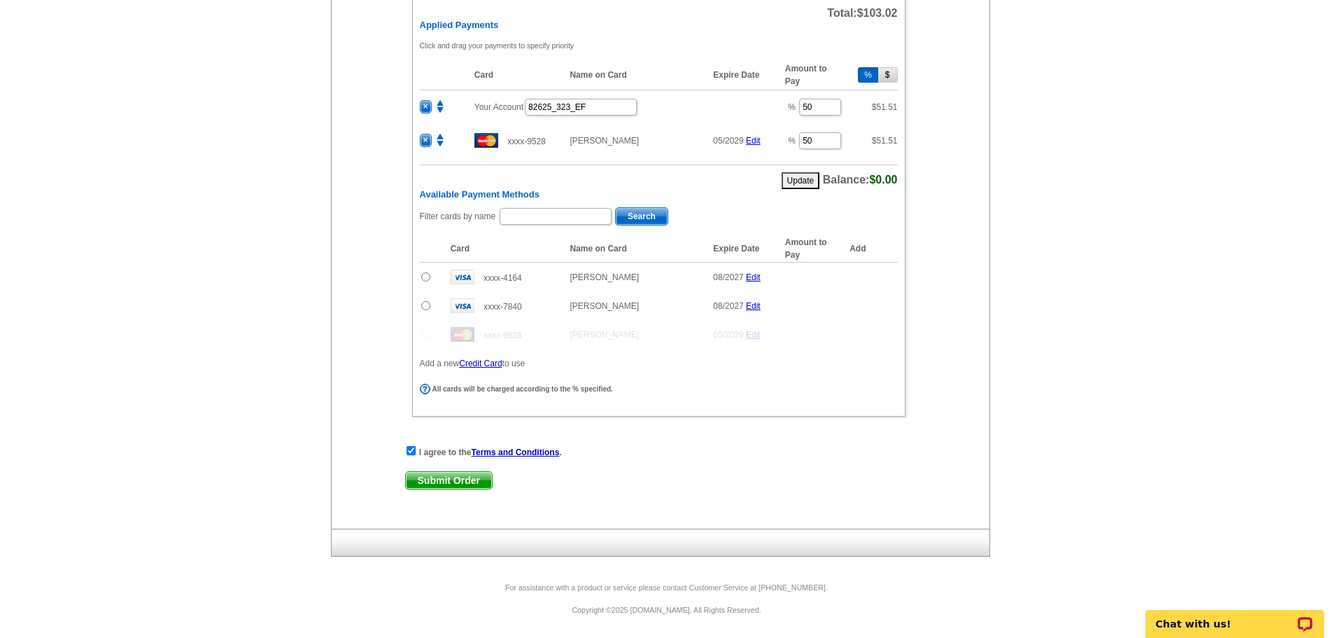
click at [468, 481] on span "Submit Order" at bounding box center [449, 480] width 86 height 17
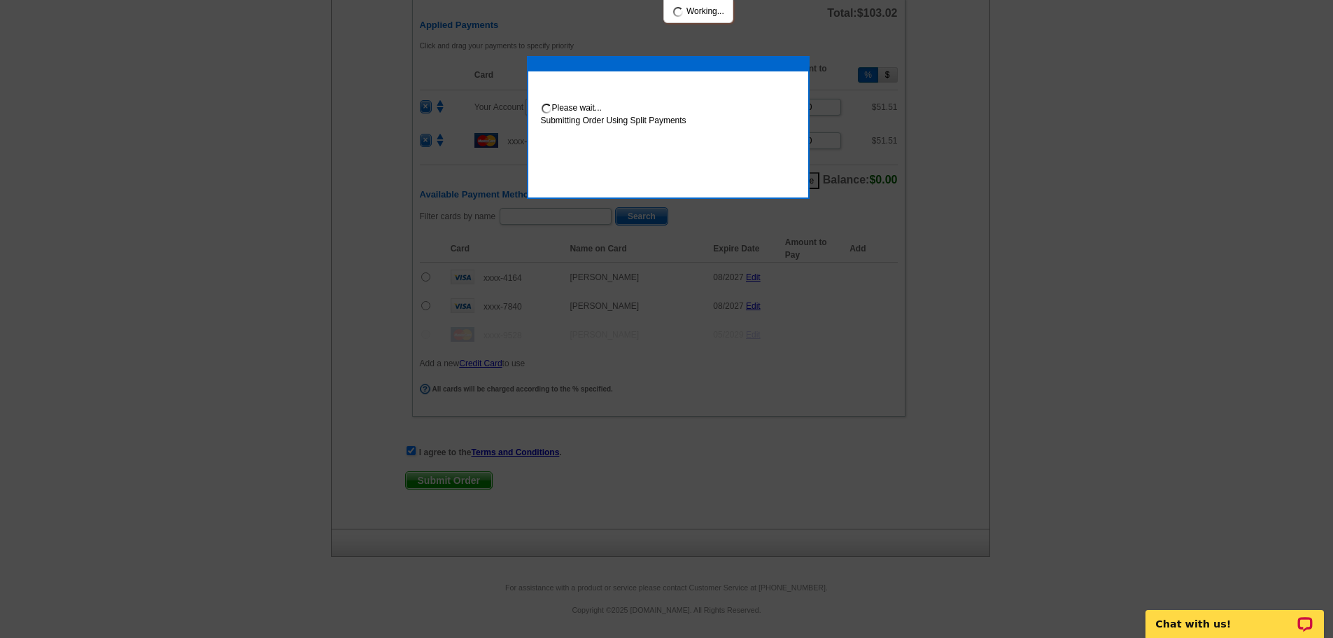
scroll to position [766, 0]
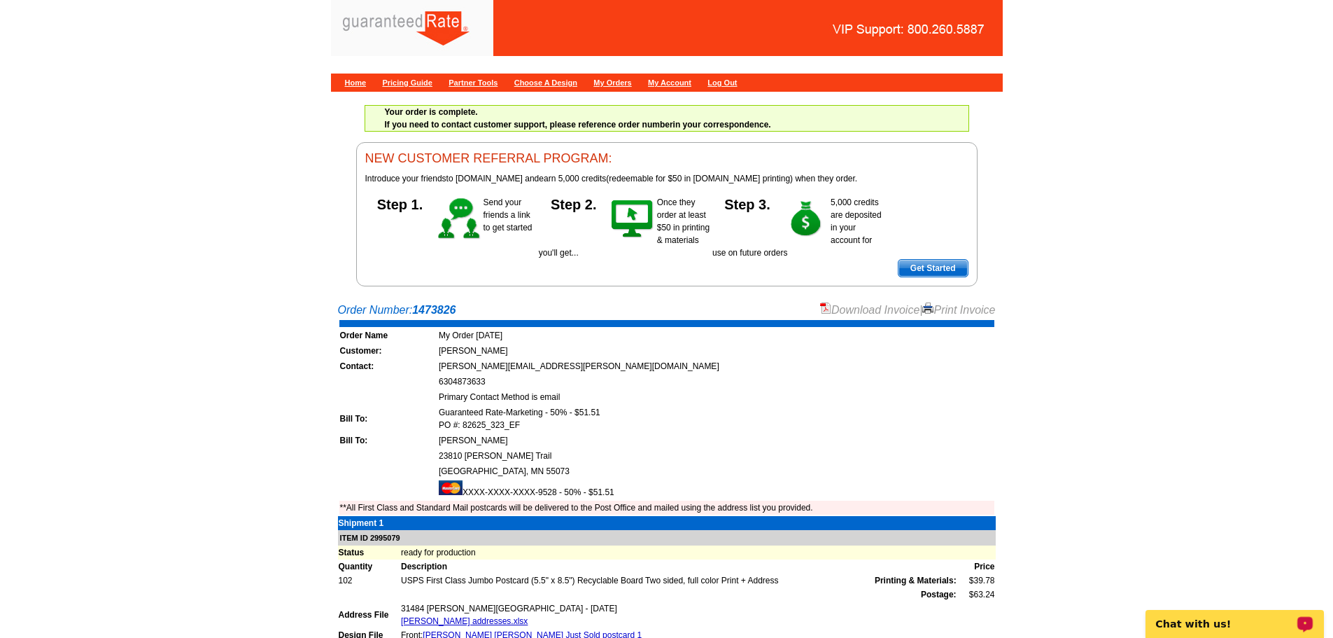
click at [847, 309] on link "Download Invoice" at bounding box center [869, 310] width 99 height 12
